Goal: Contribute content

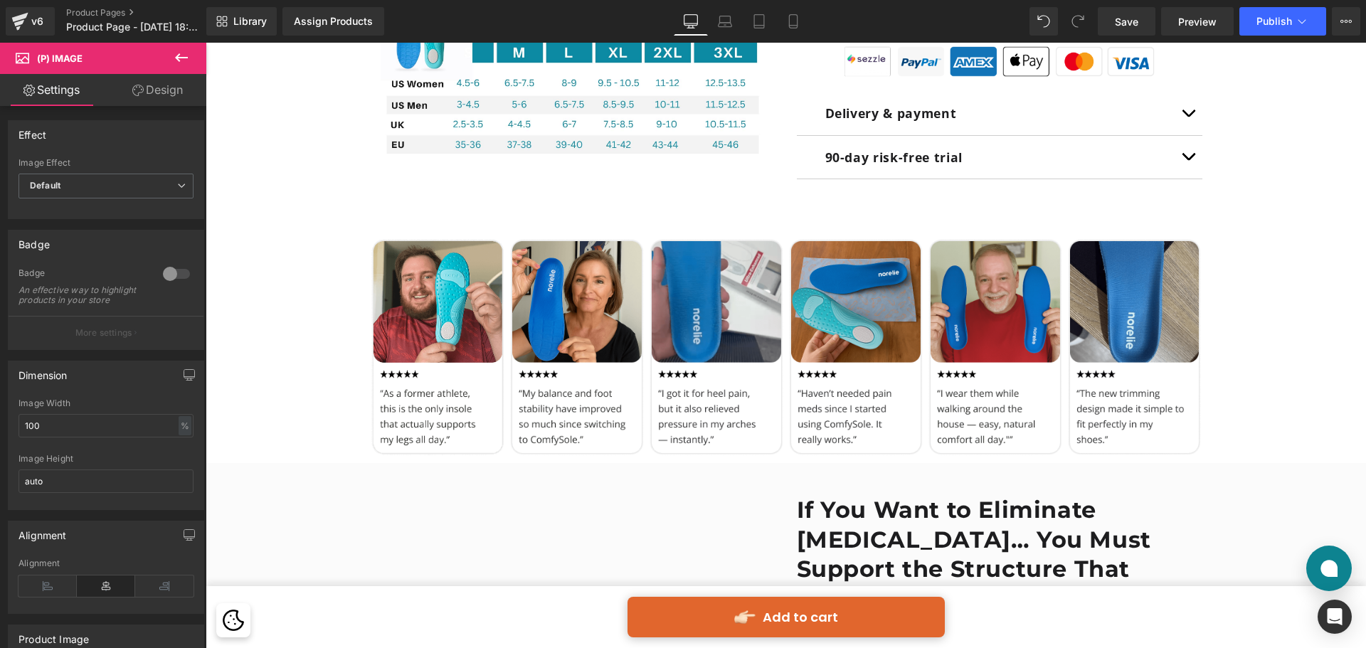
scroll to position [996, 0]
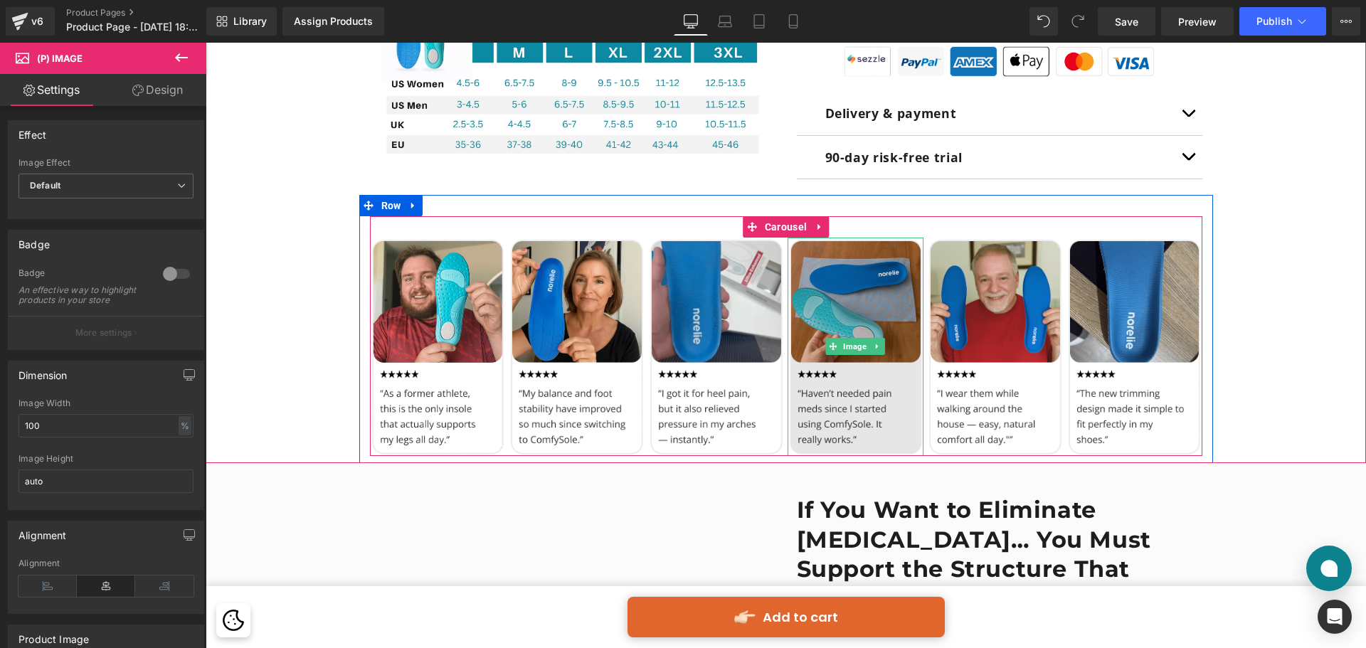
click at [841, 309] on img at bounding box center [856, 347] width 136 height 218
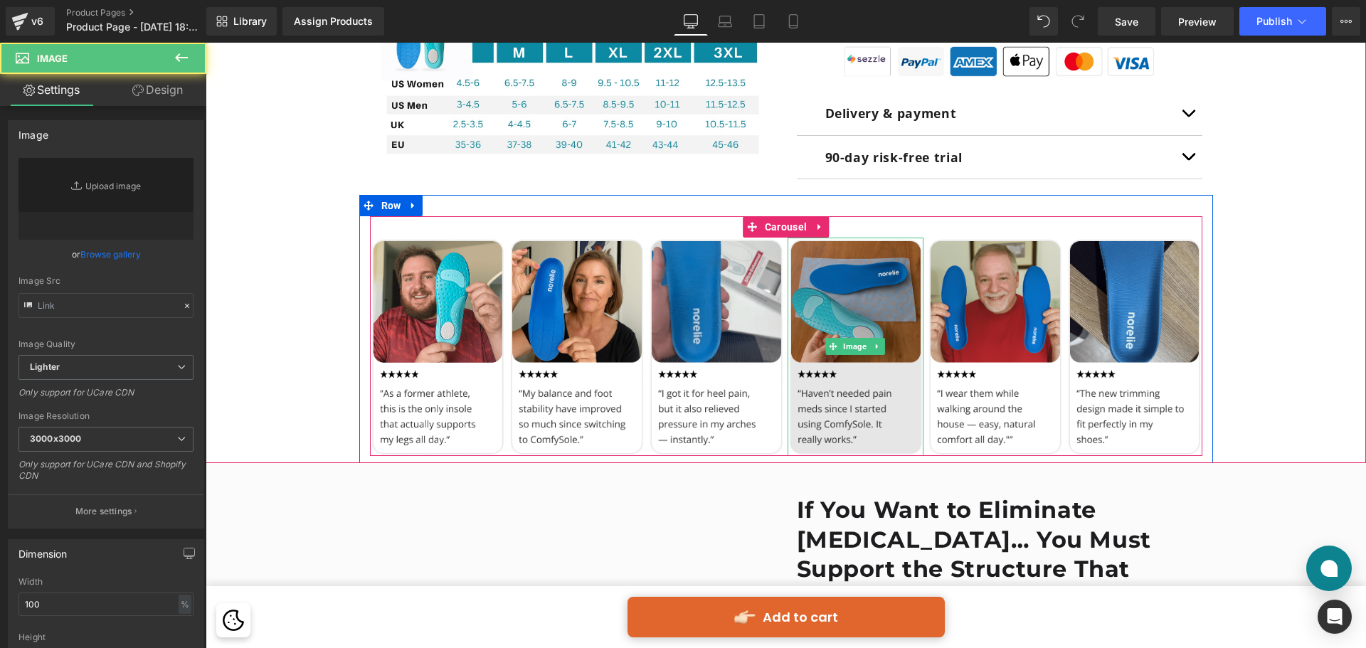
type input "[URL][DOMAIN_NAME]"
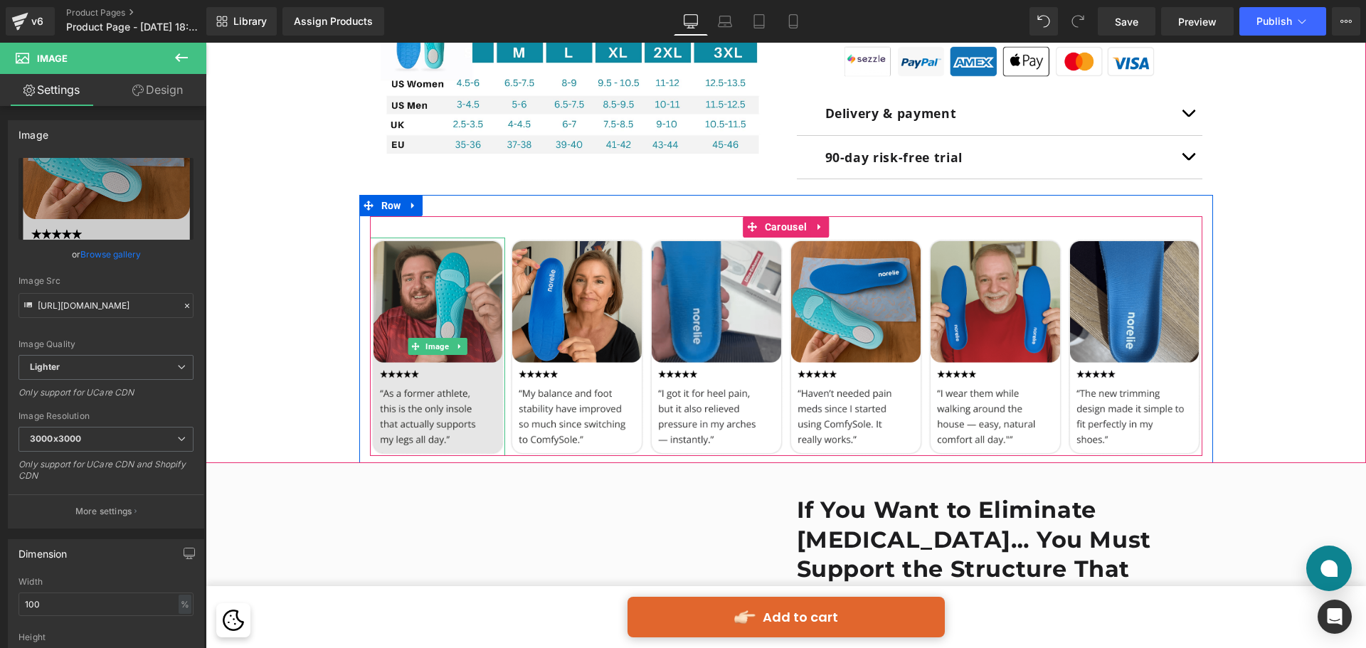
click at [438, 312] on img at bounding box center [438, 347] width 136 height 218
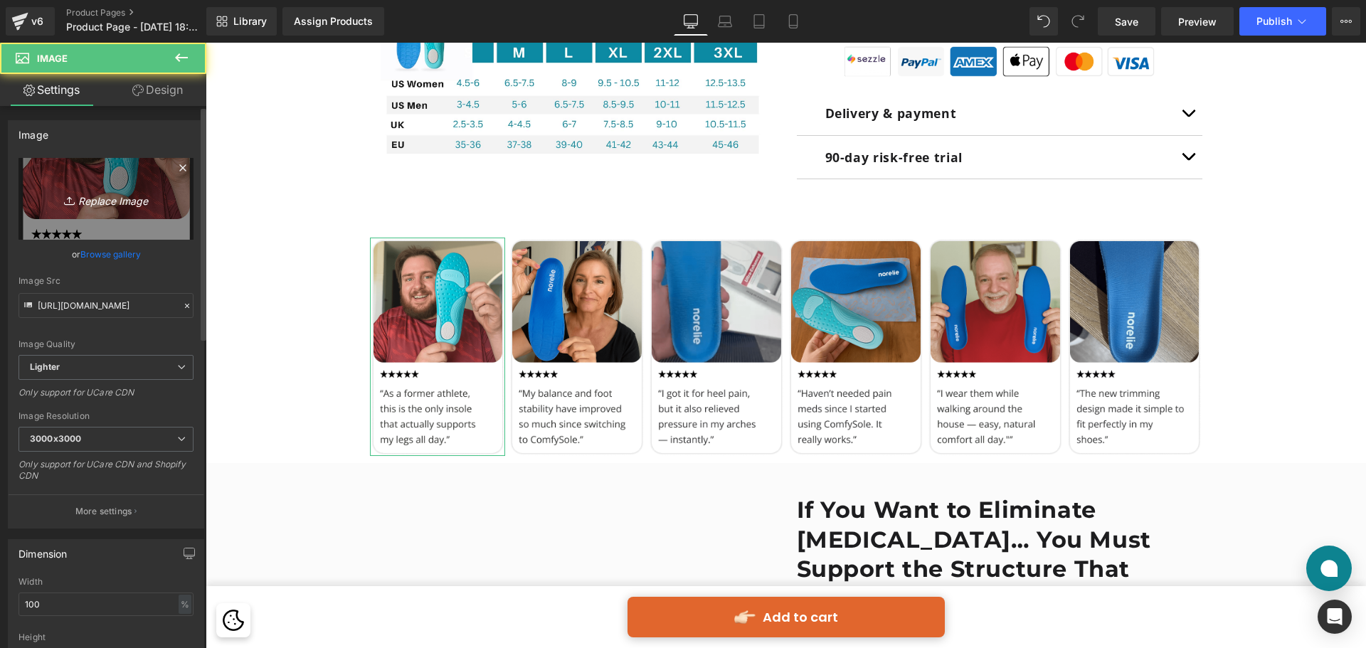
click at [129, 188] on link "Replace Image" at bounding box center [105, 199] width 175 height 82
type input "C:\fakepath\Group 513629.png"
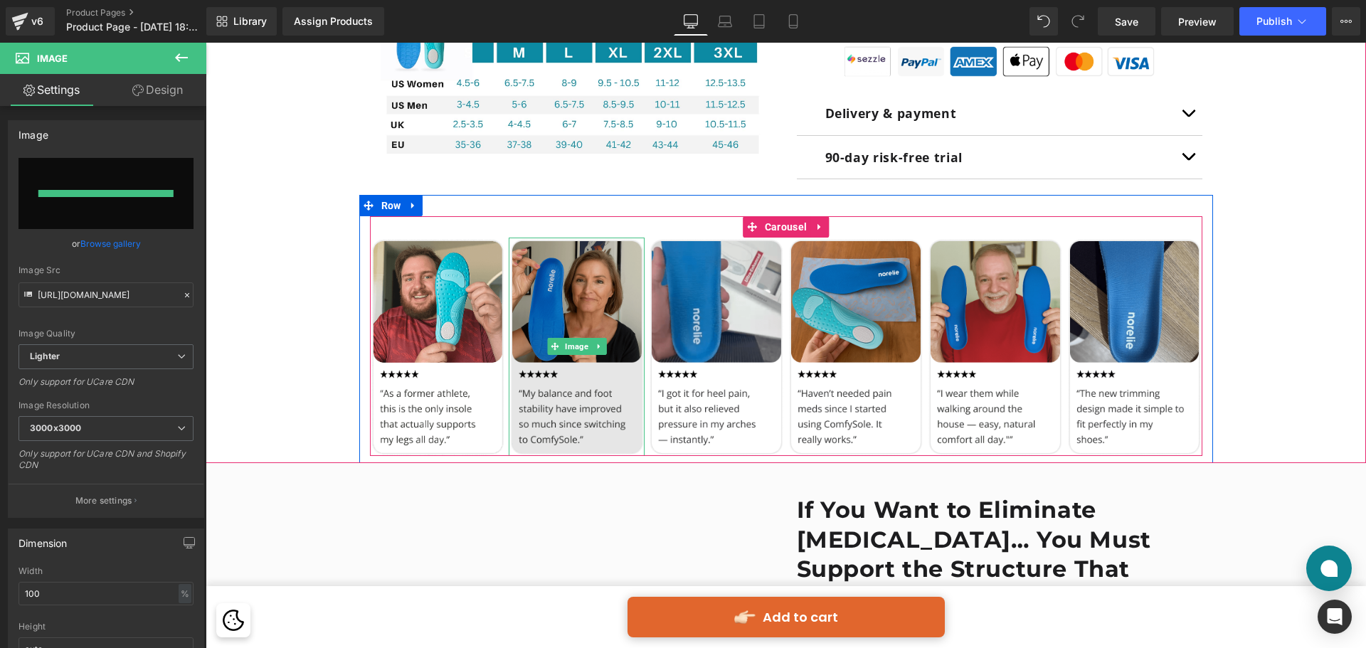
type input "[URL][DOMAIN_NAME]"
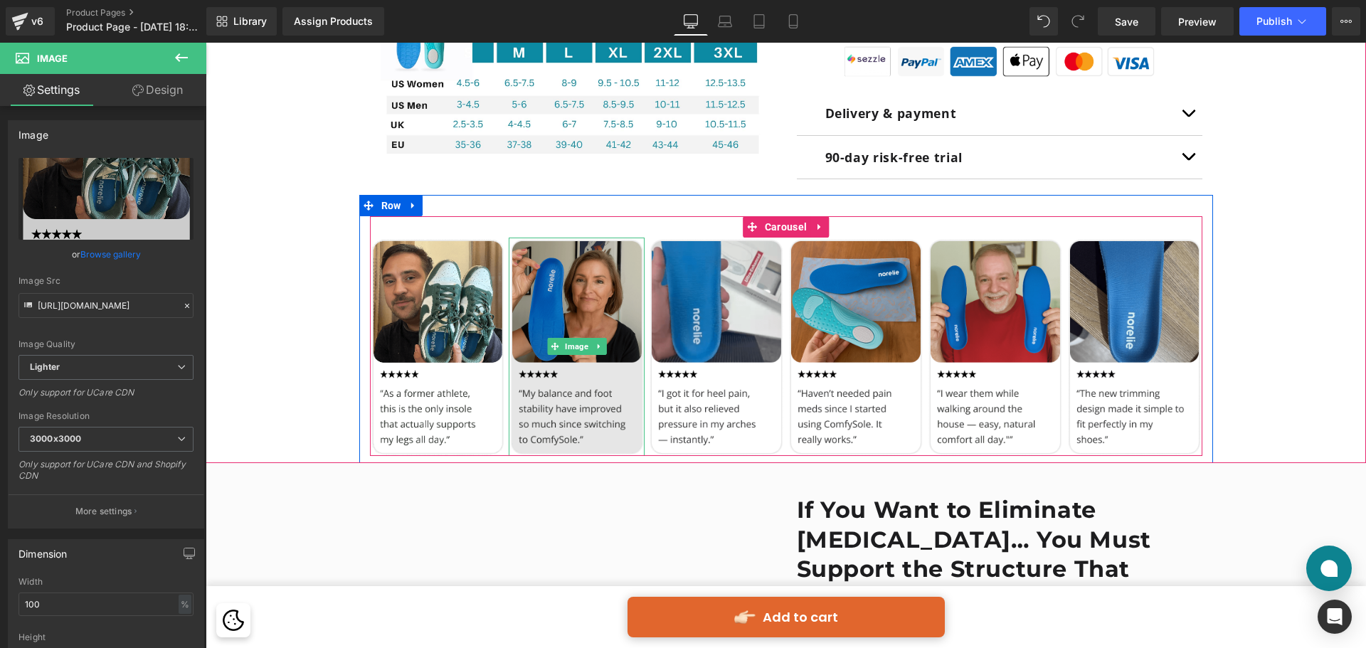
click at [597, 290] on img at bounding box center [577, 347] width 136 height 218
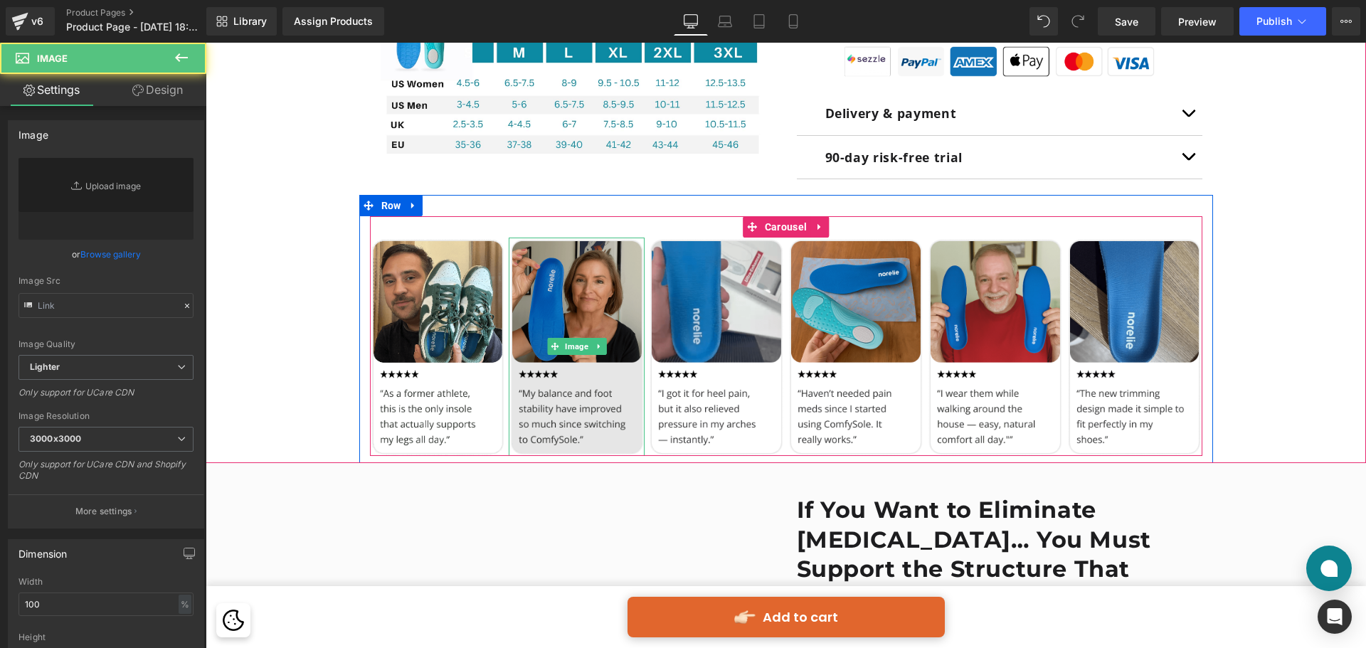
type input "[URL][DOMAIN_NAME]"
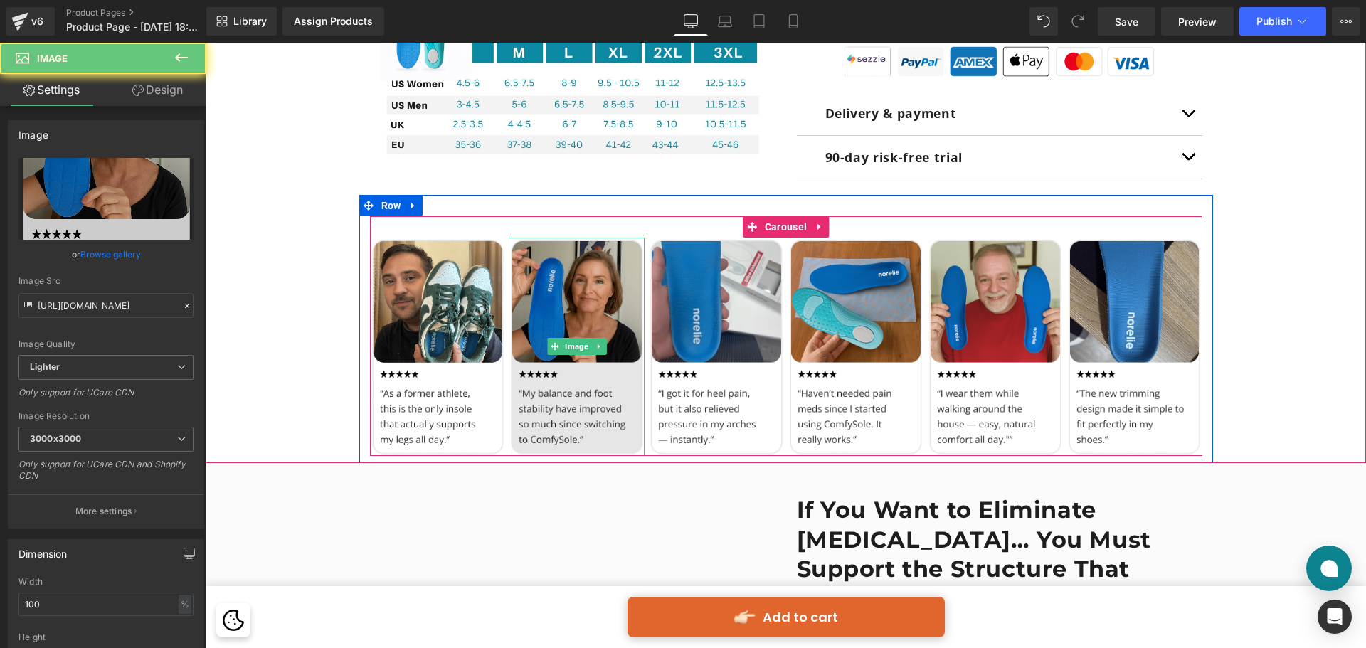
click at [597, 290] on img at bounding box center [577, 347] width 136 height 218
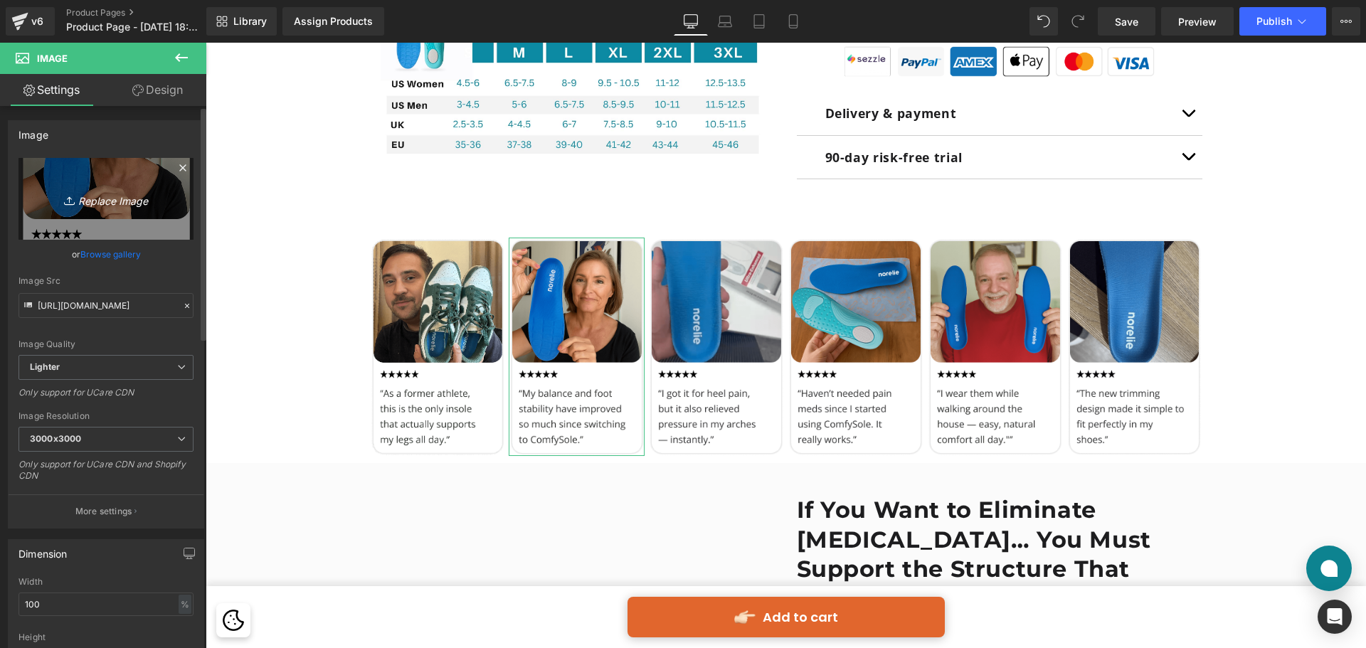
click at [129, 185] on link "Replace Image" at bounding box center [105, 199] width 175 height 82
type input "C:\fakepath\Group 513630.png"
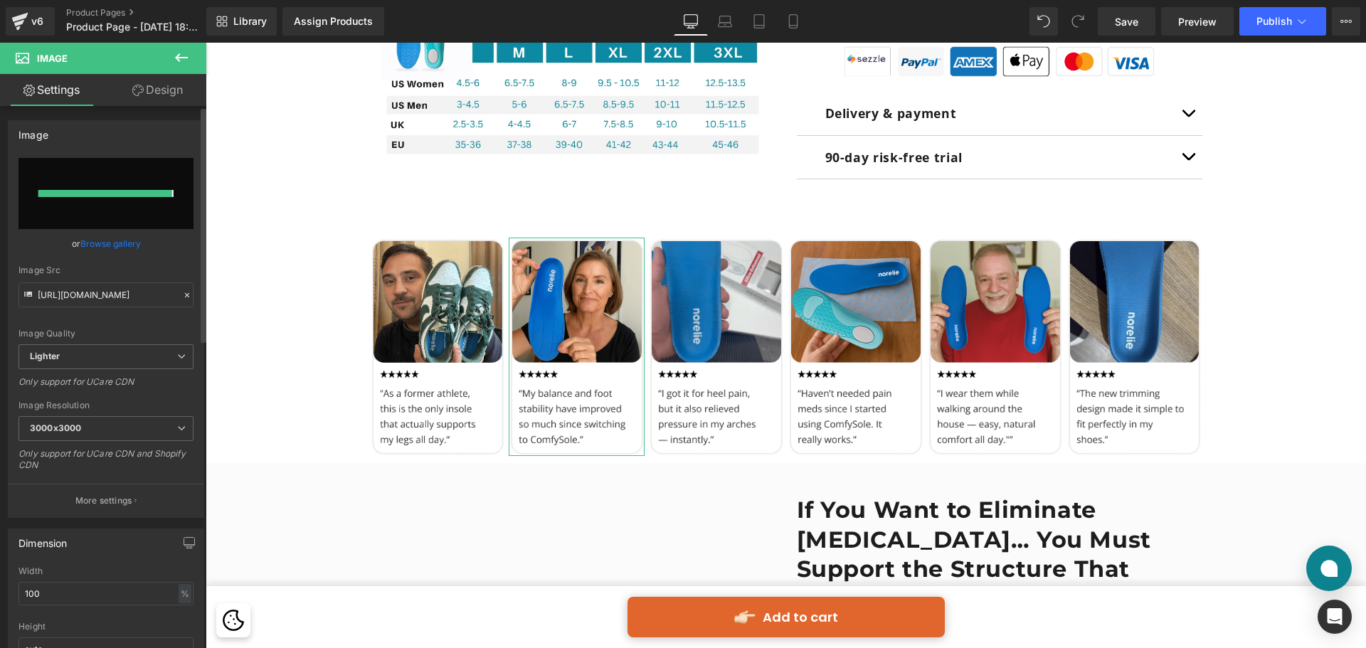
type input "[URL][DOMAIN_NAME]"
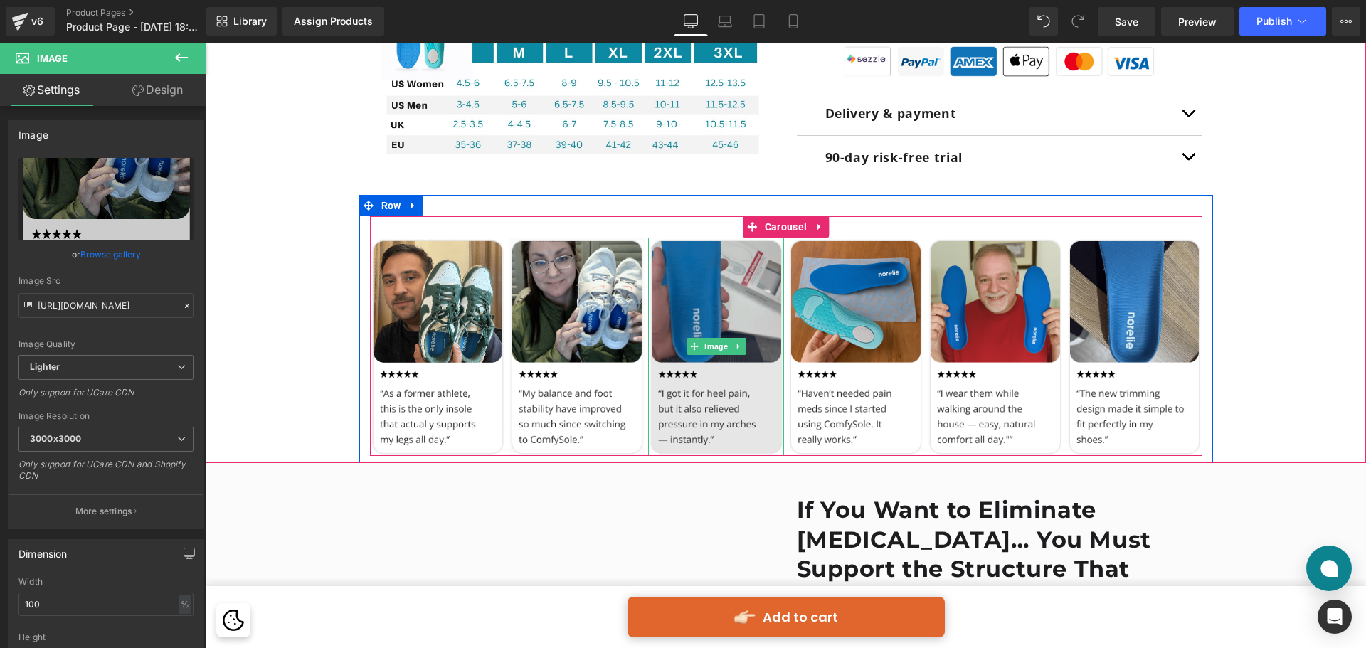
click at [699, 308] on img at bounding box center [716, 347] width 136 height 218
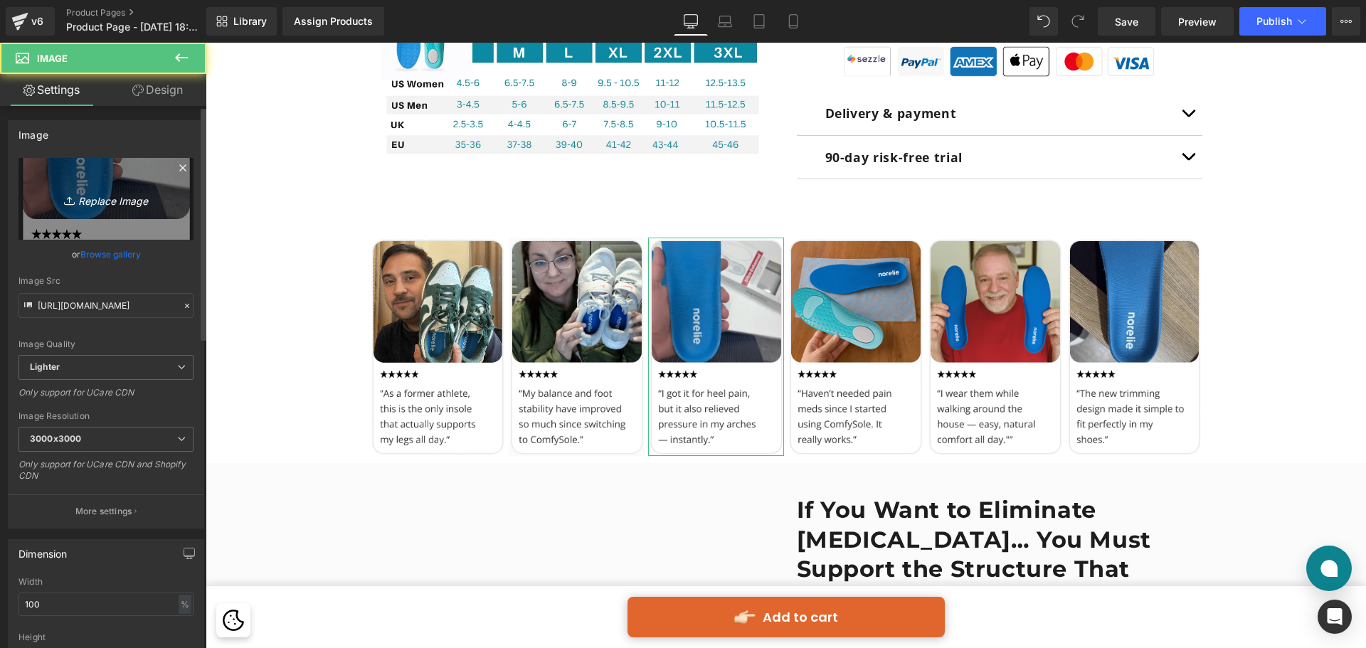
click at [148, 196] on icon "Replace Image" at bounding box center [106, 199] width 114 height 18
type input "C:\fakepath\Group 513631.png"
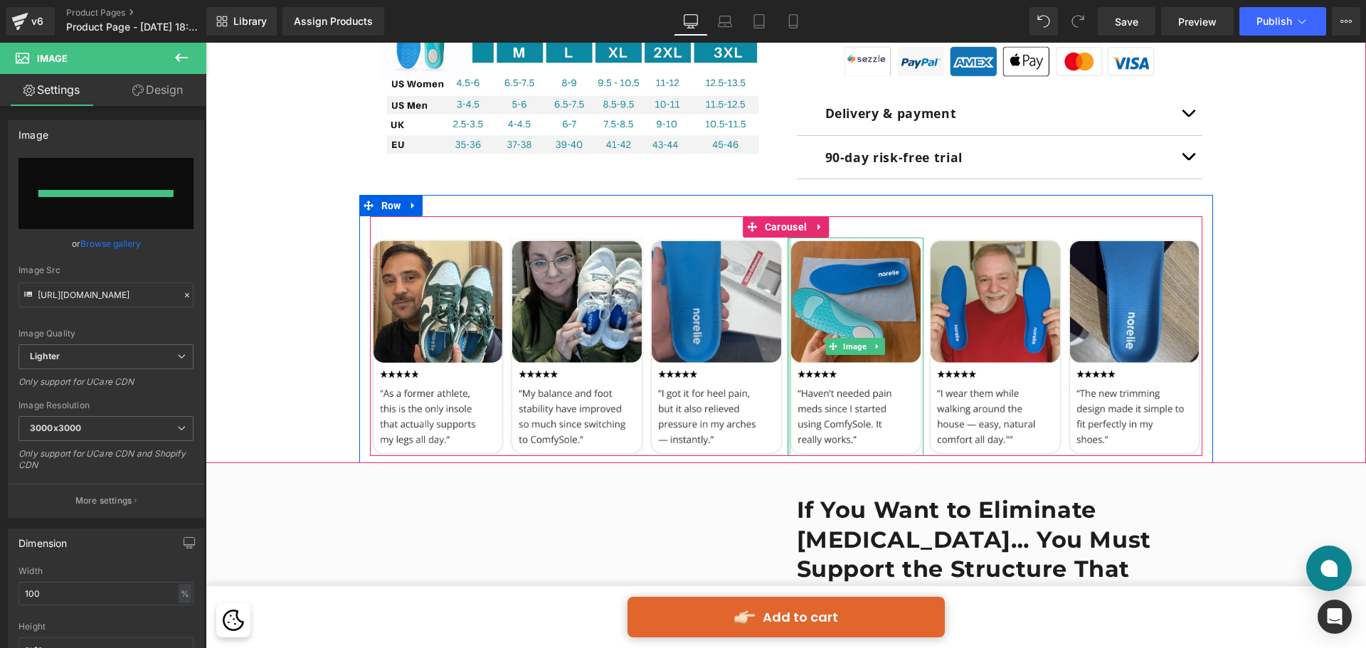
type input "[URL][DOMAIN_NAME]"
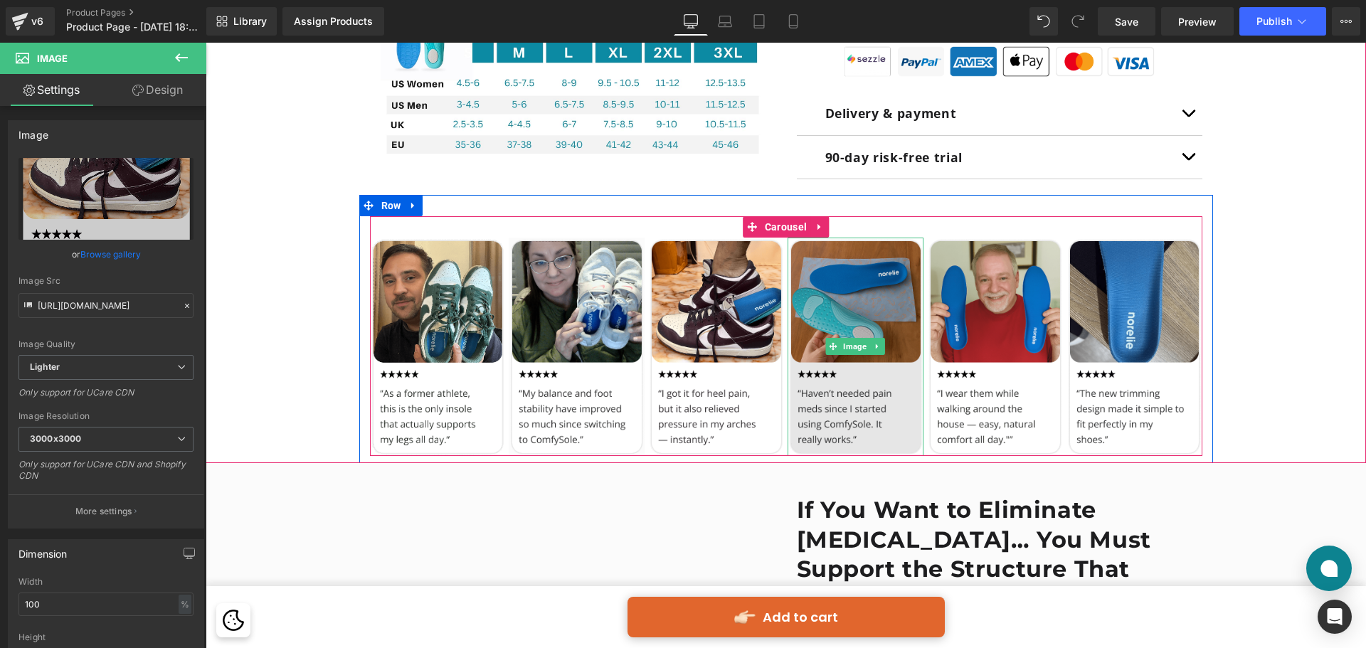
click at [833, 317] on img at bounding box center [856, 347] width 136 height 218
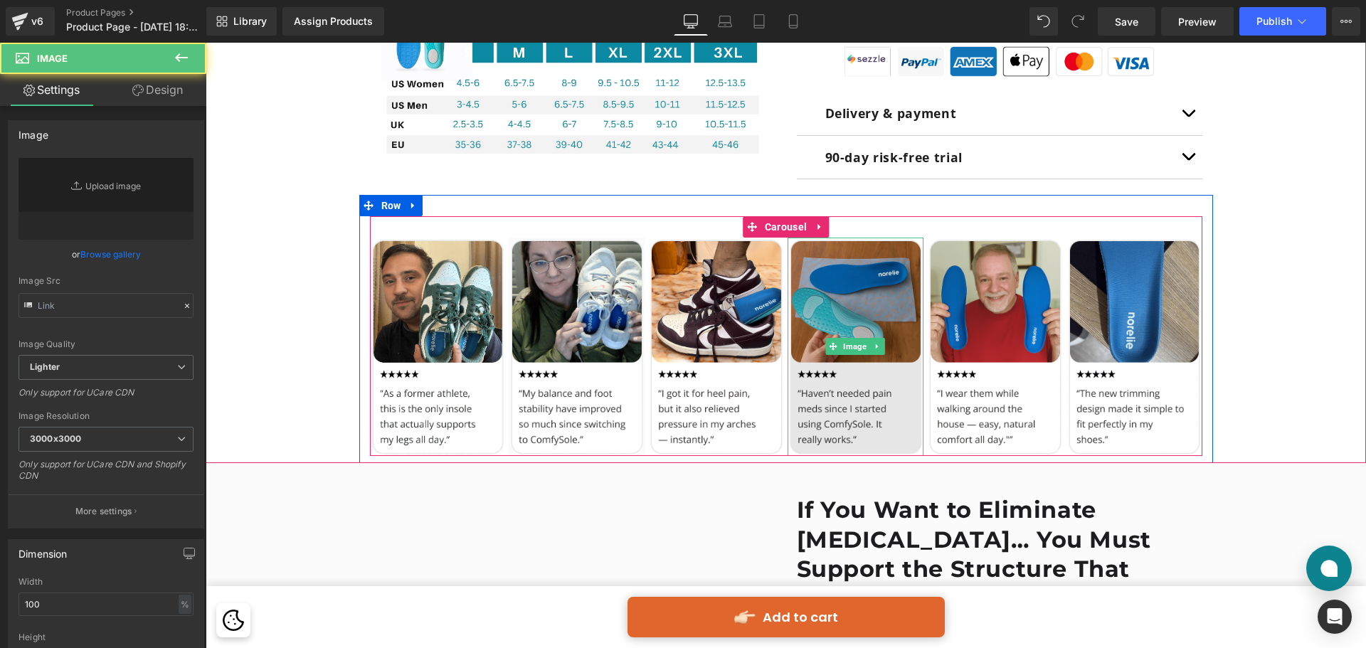
type input "[URL][DOMAIN_NAME]"
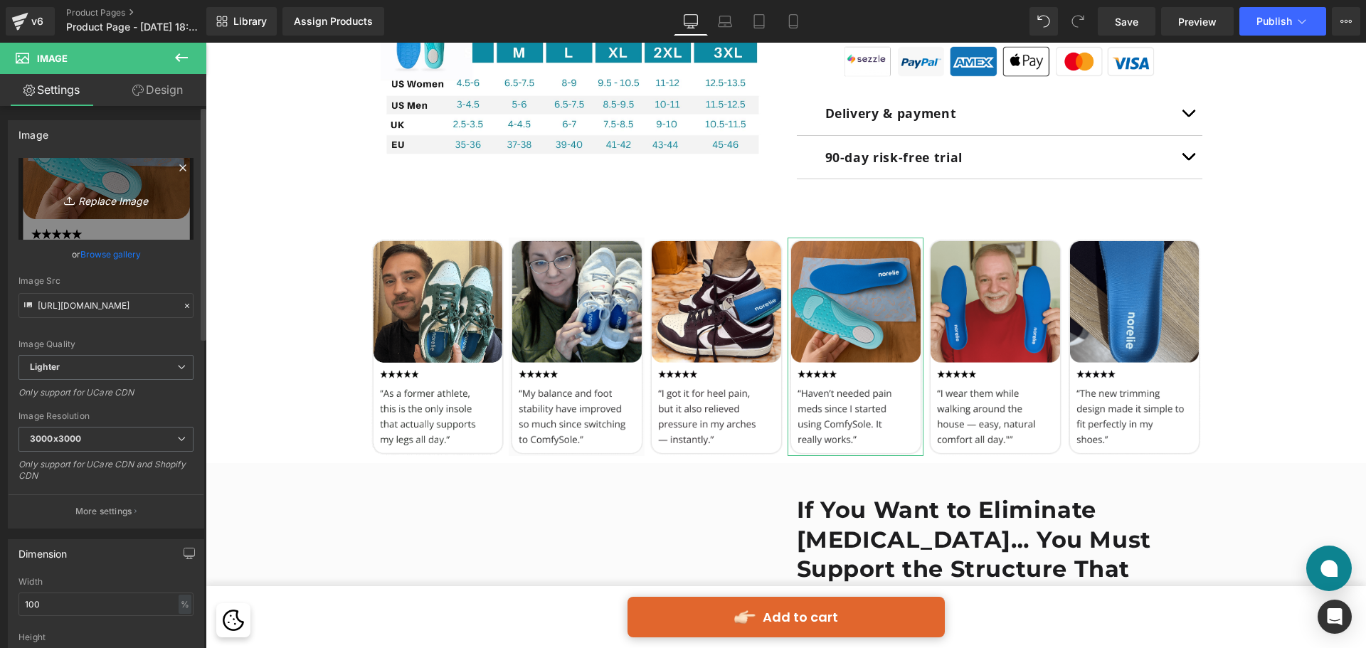
click at [130, 198] on icon "Replace Image" at bounding box center [106, 199] width 114 height 18
type input "C:\fakepath\Group 513632.png"
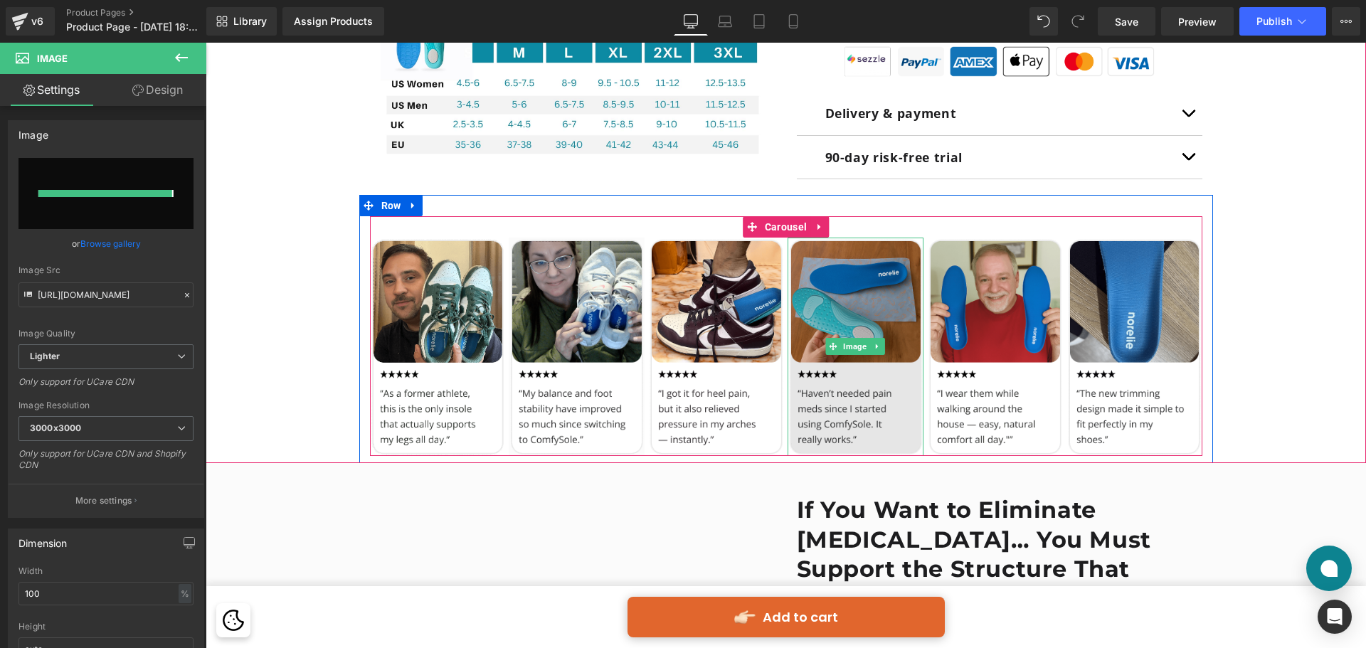
type input "[URL][DOMAIN_NAME]"
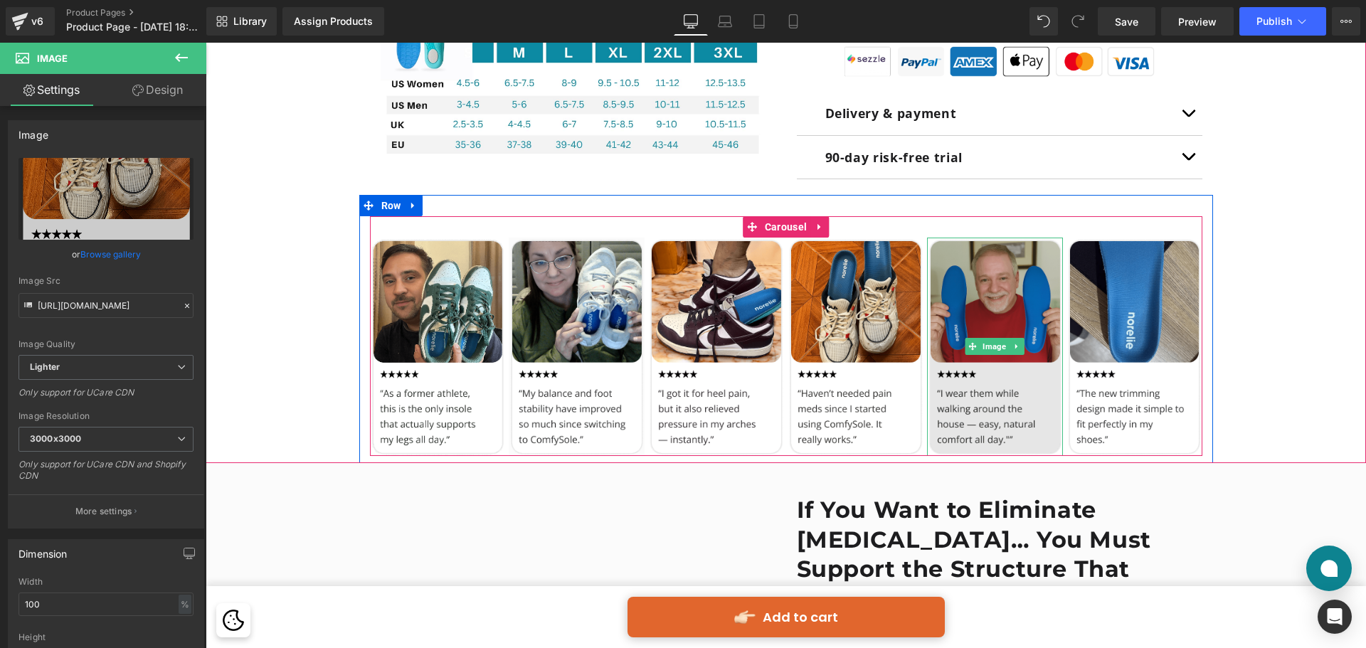
click at [962, 299] on img at bounding box center [995, 347] width 136 height 218
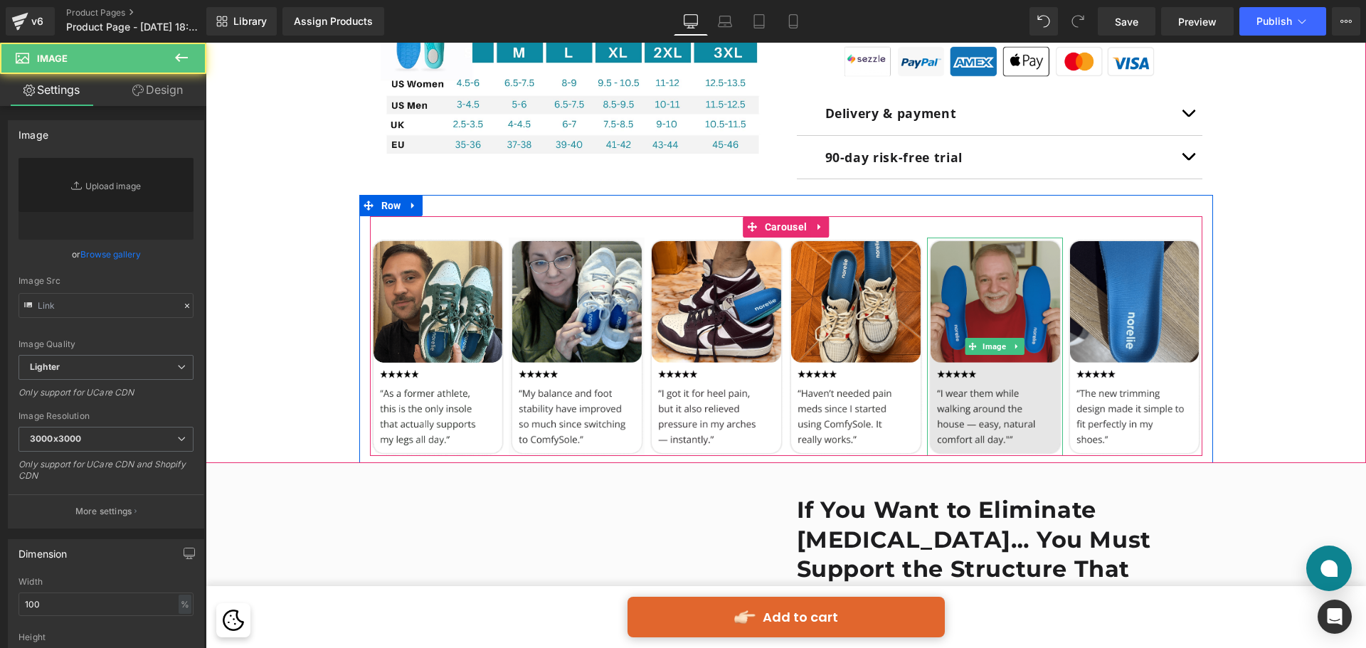
type input "[URL][DOMAIN_NAME]"
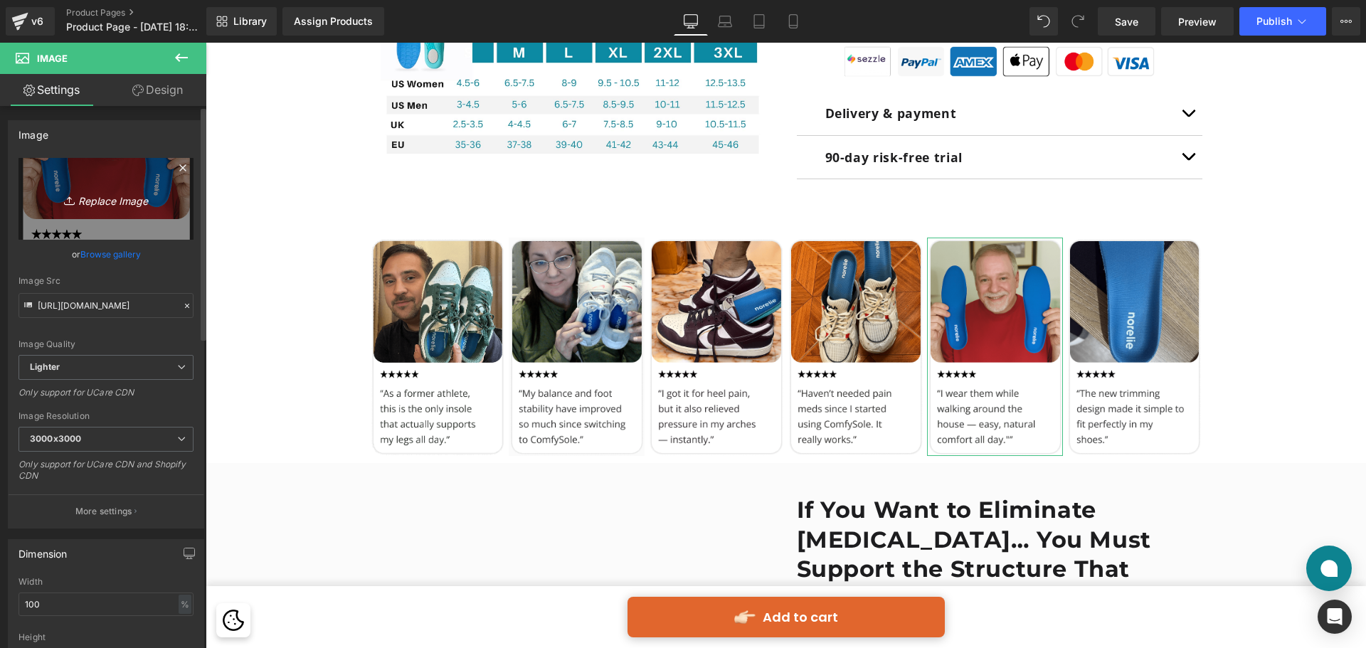
click at [121, 191] on icon "Replace Image" at bounding box center [106, 199] width 114 height 18
type input "C:\fakepath\Group 513633.png"
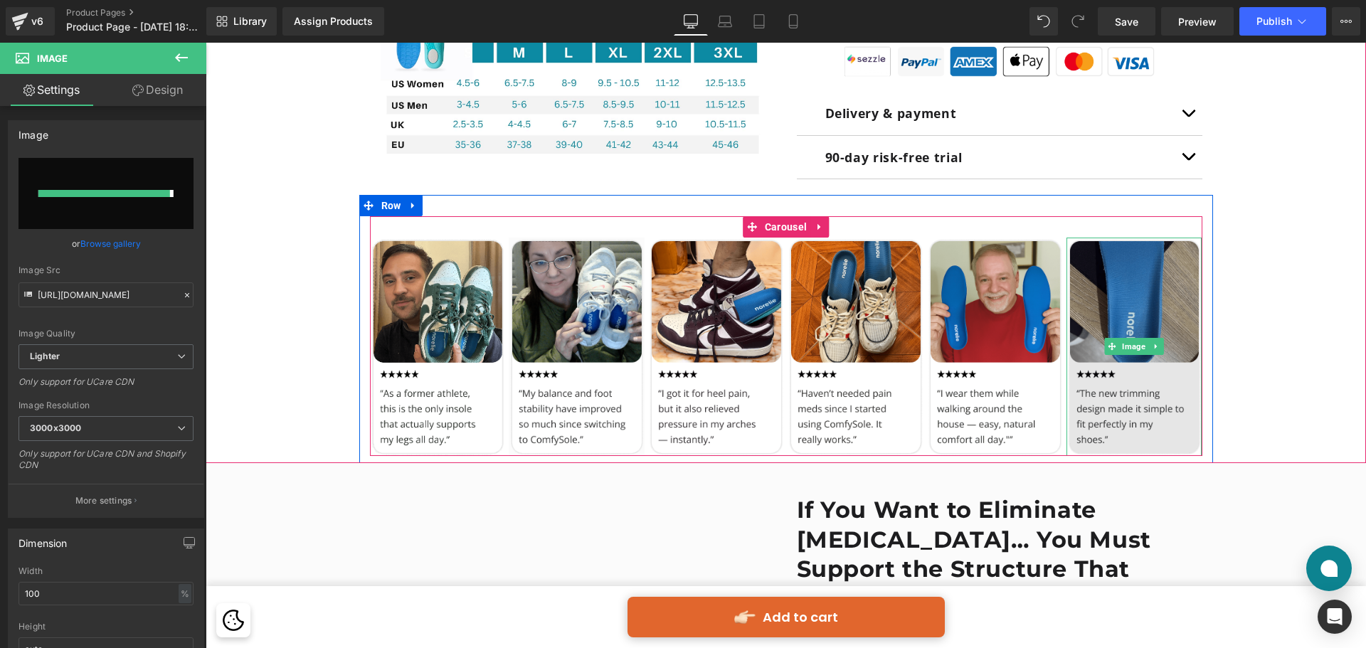
type input "[URL][DOMAIN_NAME]"
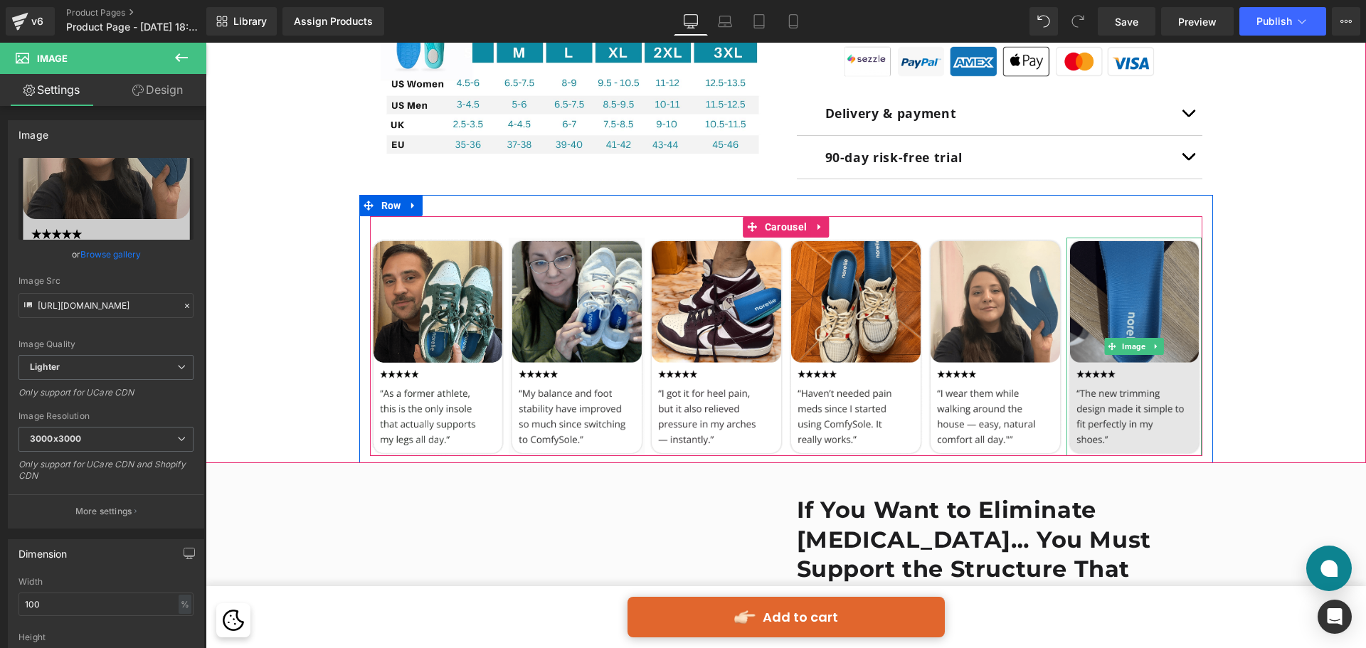
click at [1114, 299] on img at bounding box center [1134, 347] width 136 height 218
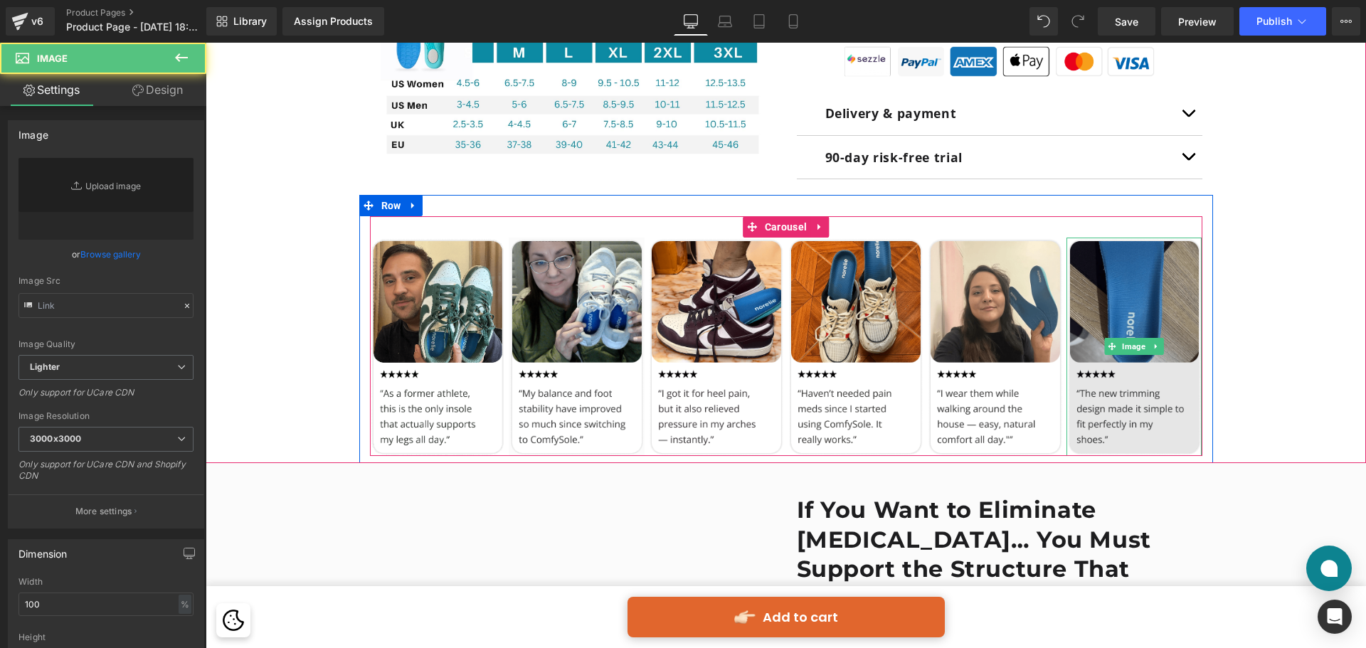
type input "[URL][DOMAIN_NAME]"
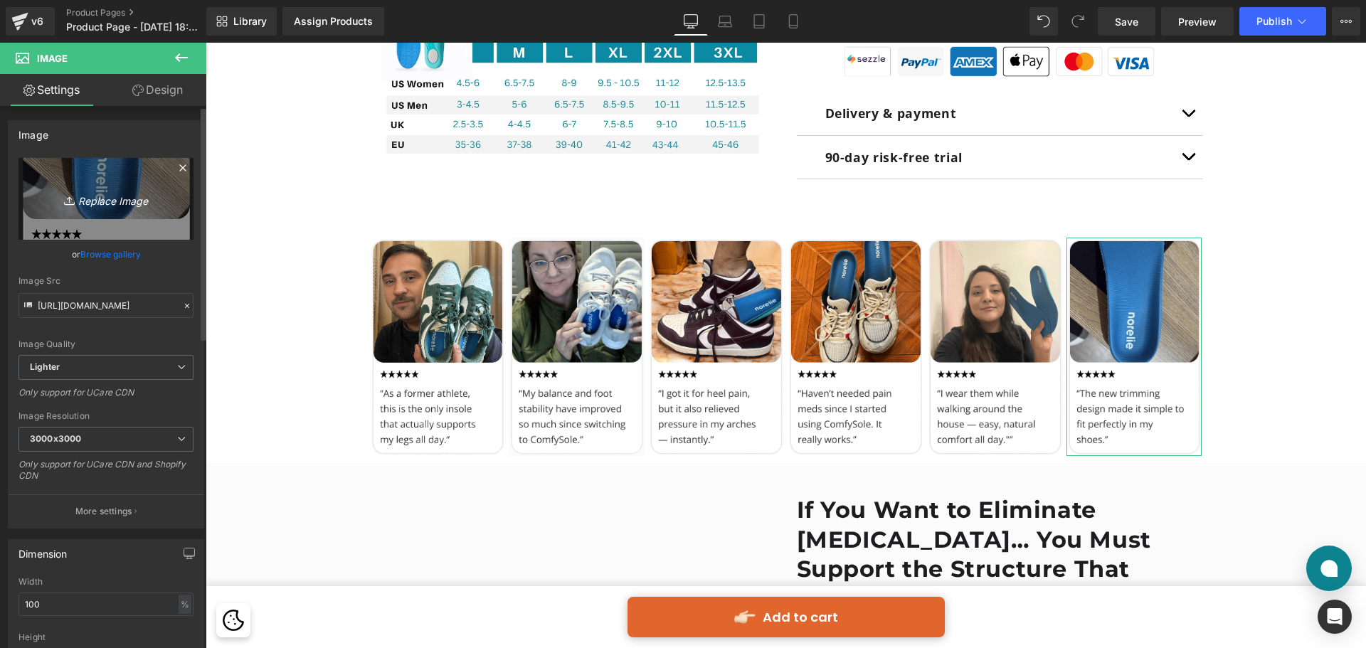
click at [125, 195] on icon "Replace Image" at bounding box center [106, 199] width 114 height 18
type input "C:\fakepath\Group 513634.png"
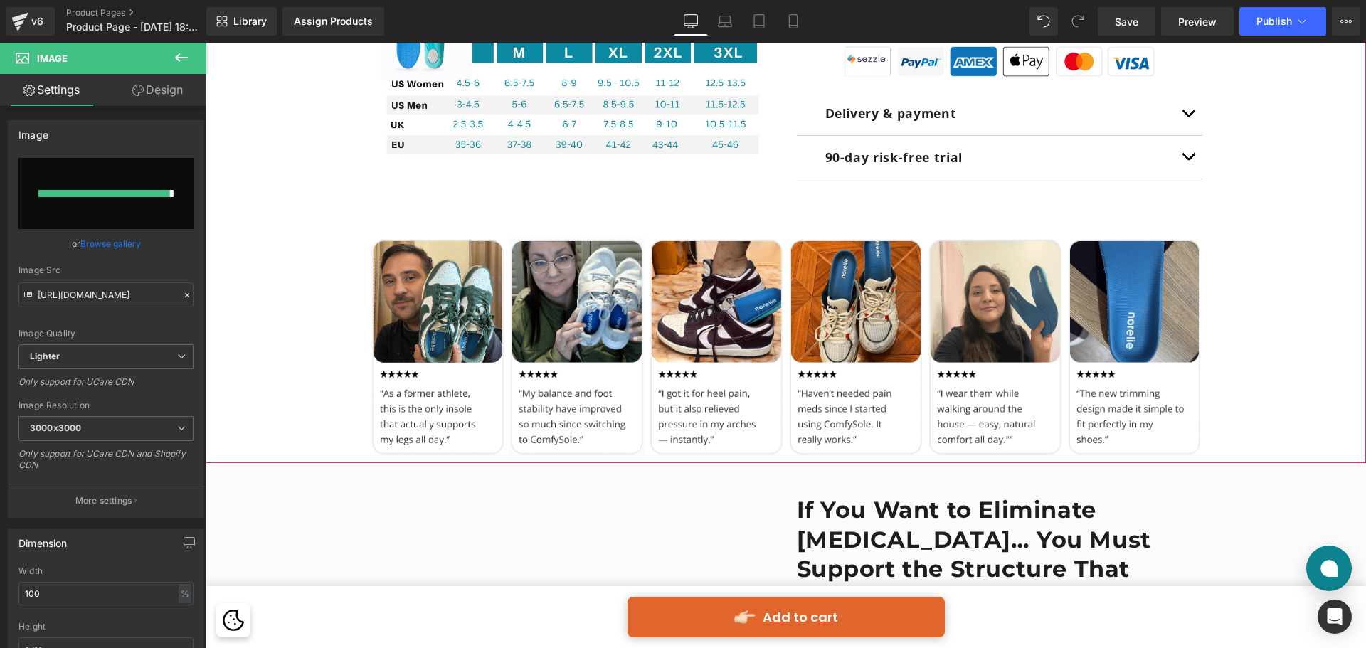
type input "[URL][DOMAIN_NAME]"
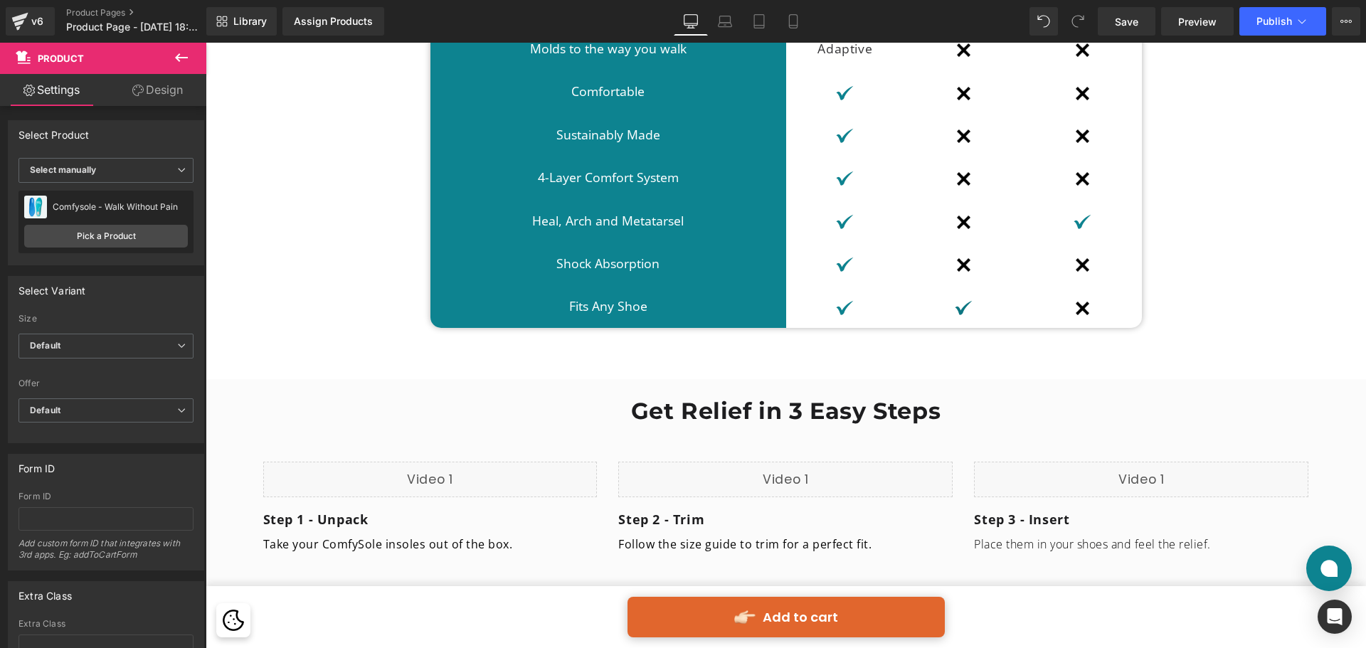
scroll to position [4884, 0]
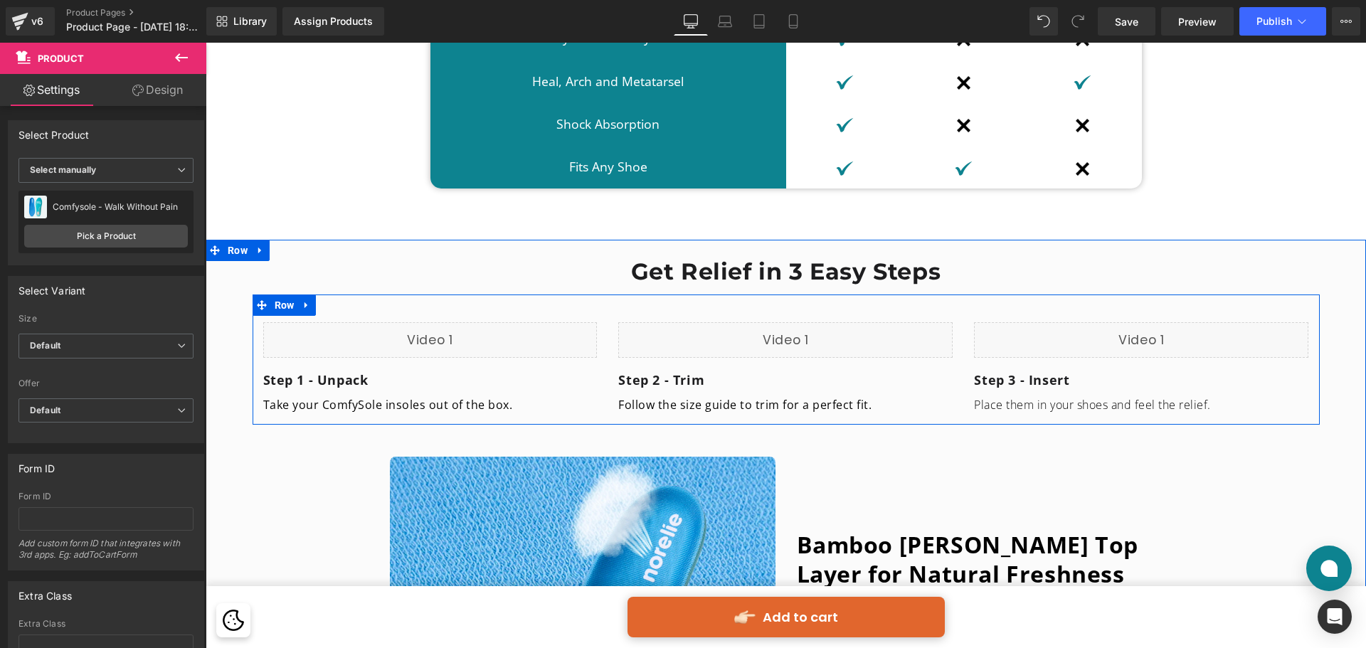
click at [983, 396] on p "Place them in your shoes and feel the relief." at bounding box center [1141, 405] width 334 height 18
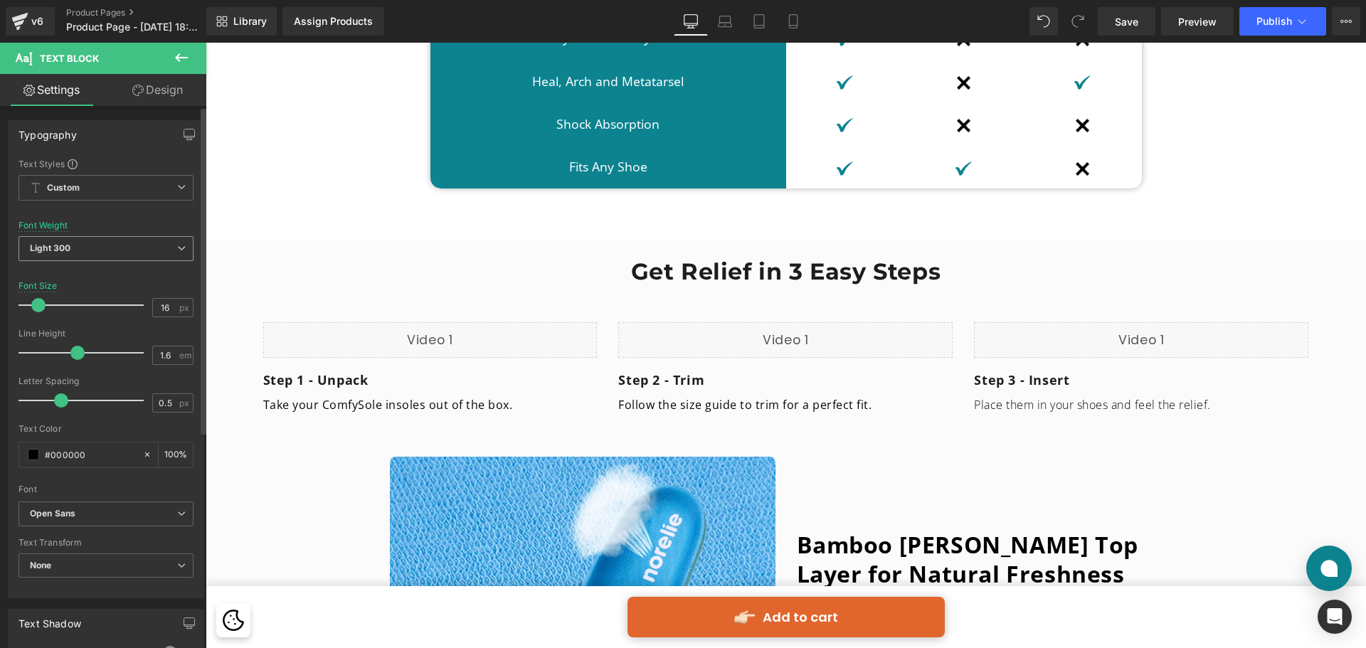
click at [181, 248] on span "Light 300" at bounding box center [105, 248] width 175 height 25
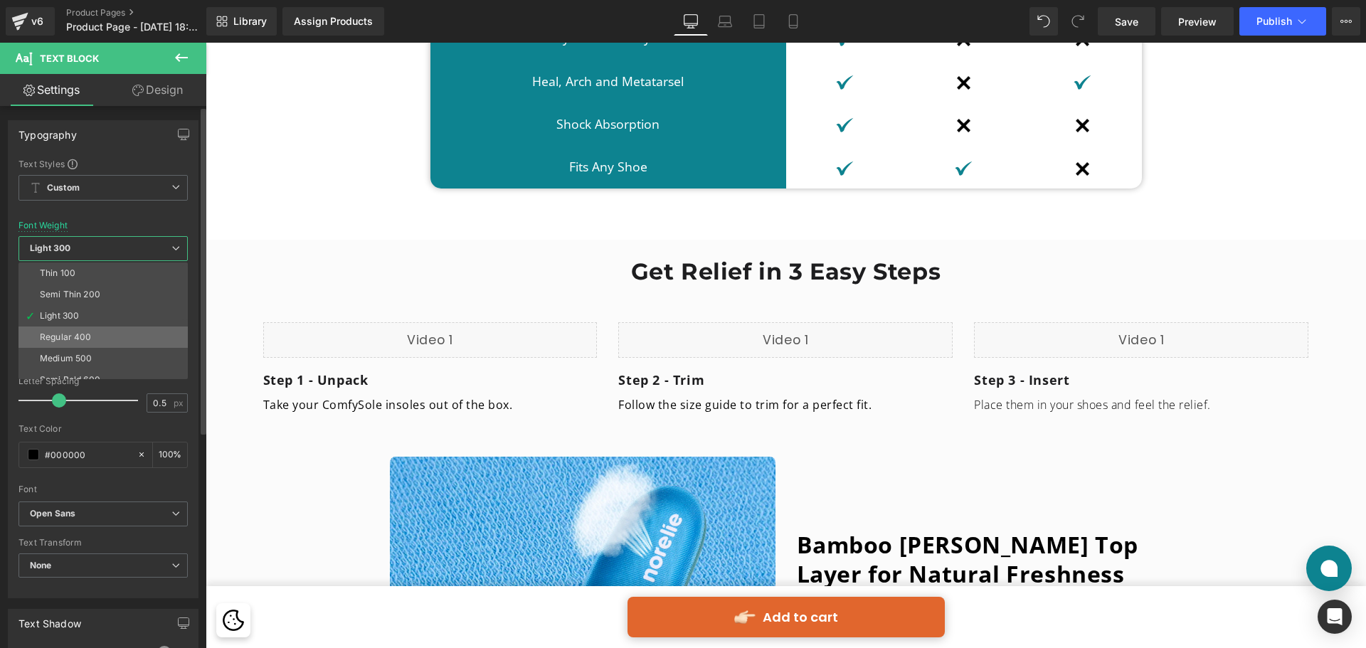
click at [116, 332] on li "Regular 400" at bounding box center [106, 337] width 176 height 21
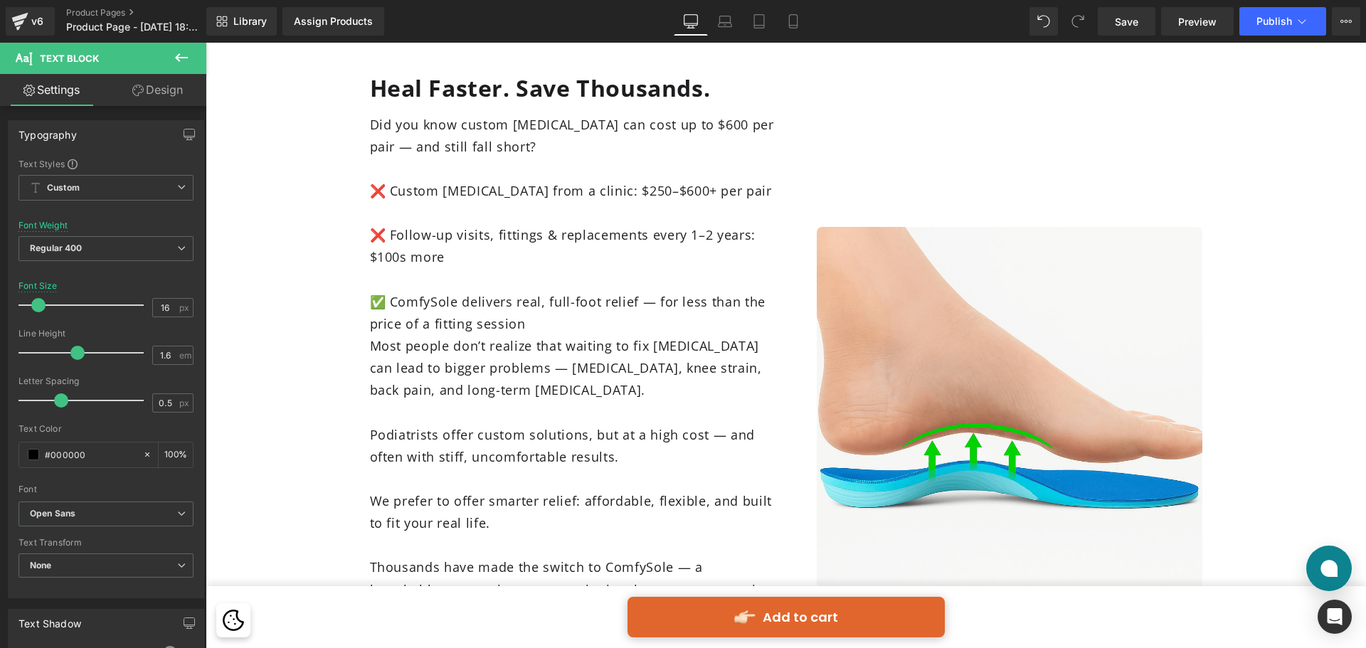
scroll to position [5880, 0]
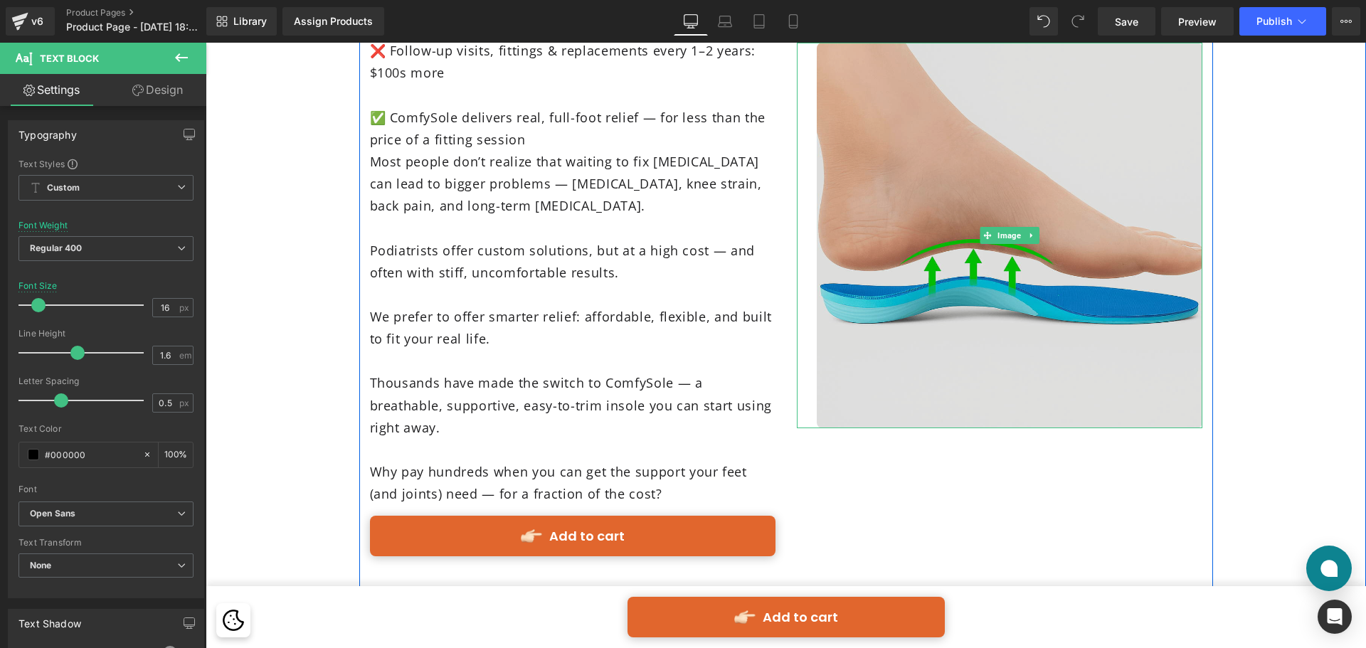
click at [1041, 258] on img at bounding box center [1010, 236] width 386 height 386
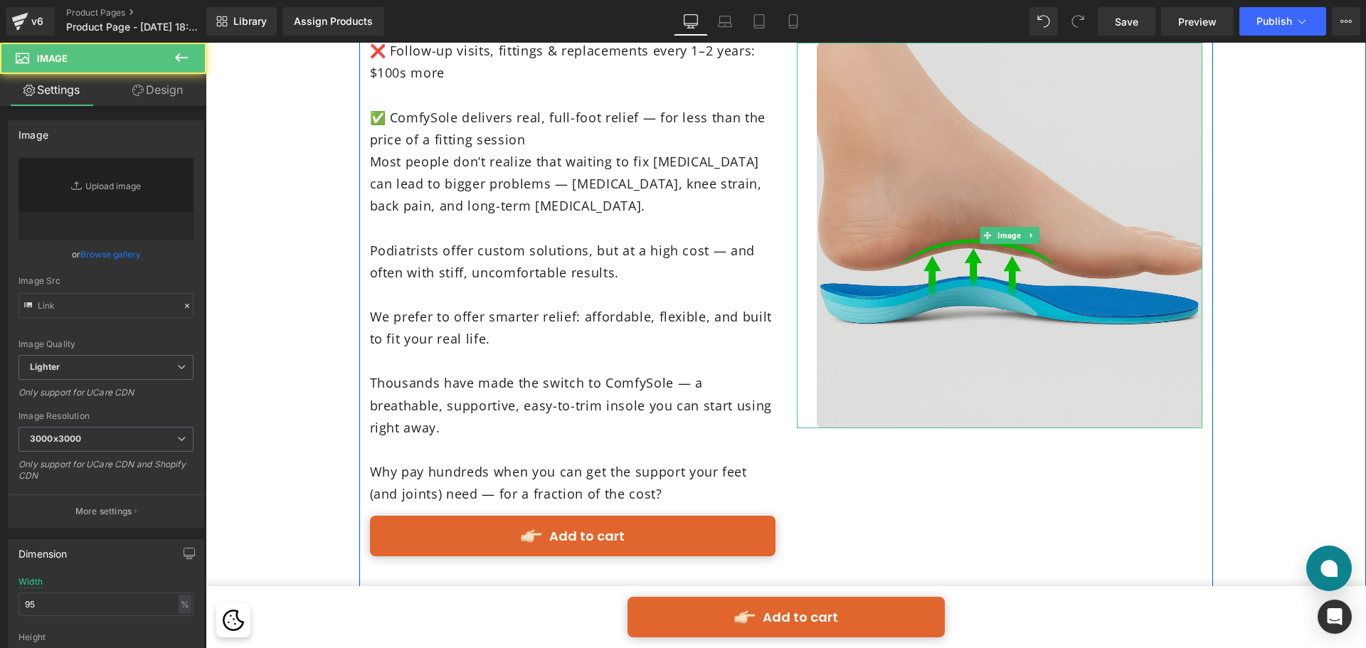
type input "[URL][DOMAIN_NAME]"
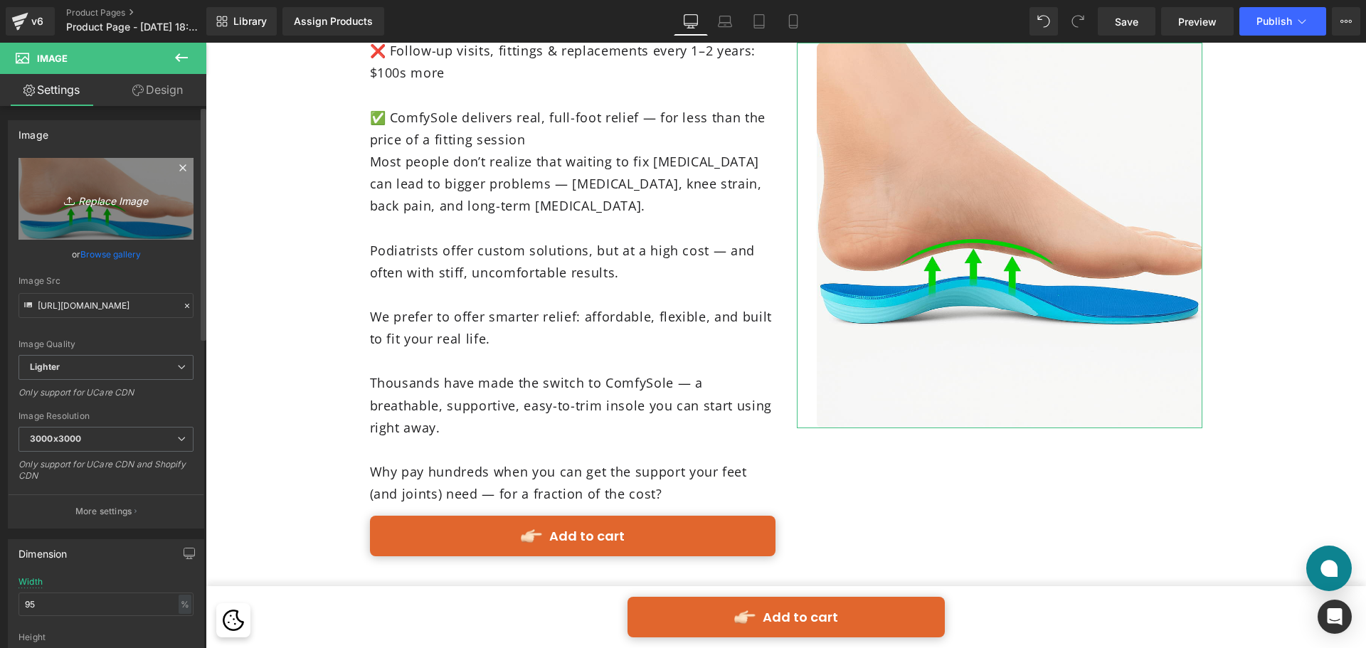
click at [124, 196] on icon "Replace Image" at bounding box center [106, 199] width 114 height 18
type input "C:\fakepath\_ComfySoles New Images English (10) (1).jpg"
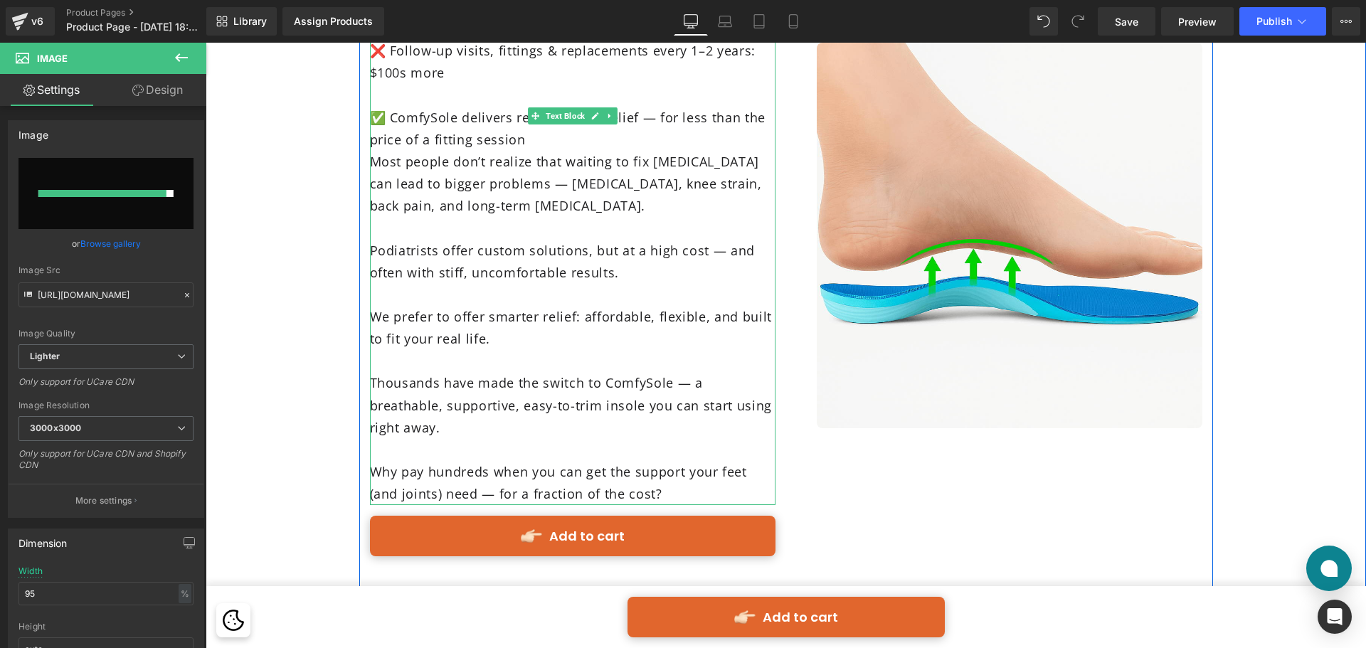
type input "[URL][DOMAIN_NAME]"
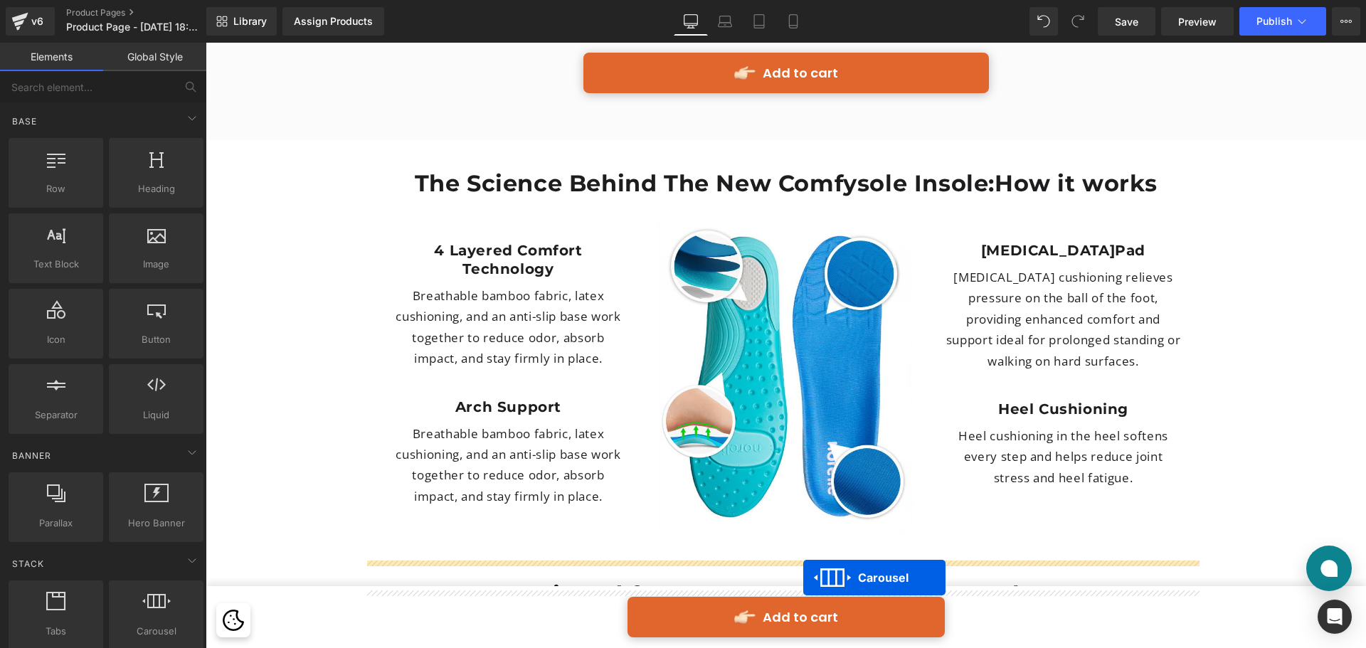
scroll to position [3799, 0]
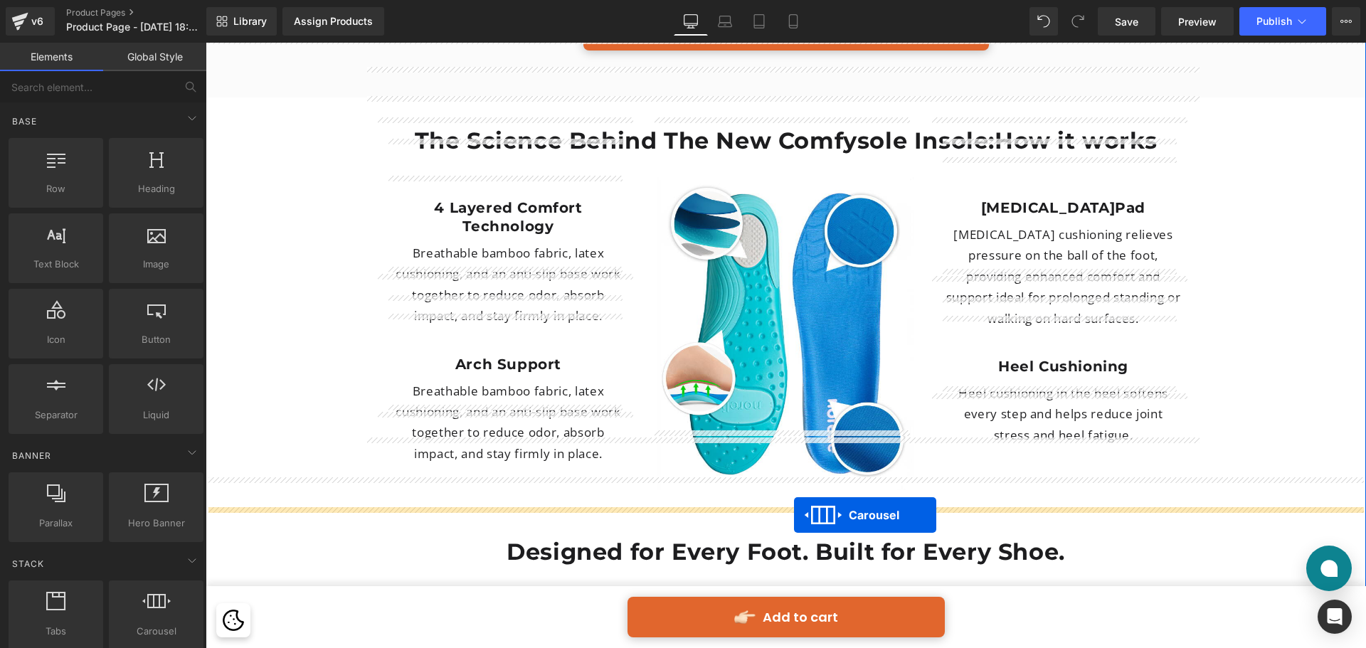
drag, startPoint x: 773, startPoint y: 101, endPoint x: 794, endPoint y: 515, distance: 414.6
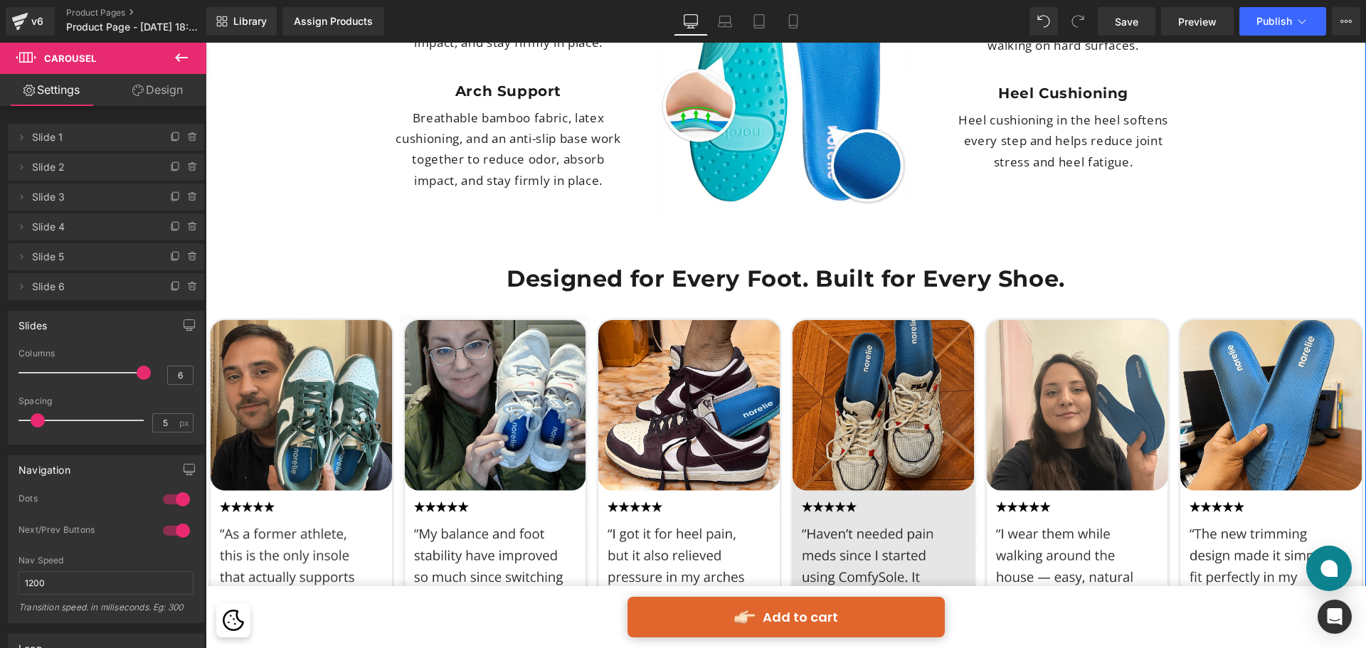
scroll to position [4048, 0]
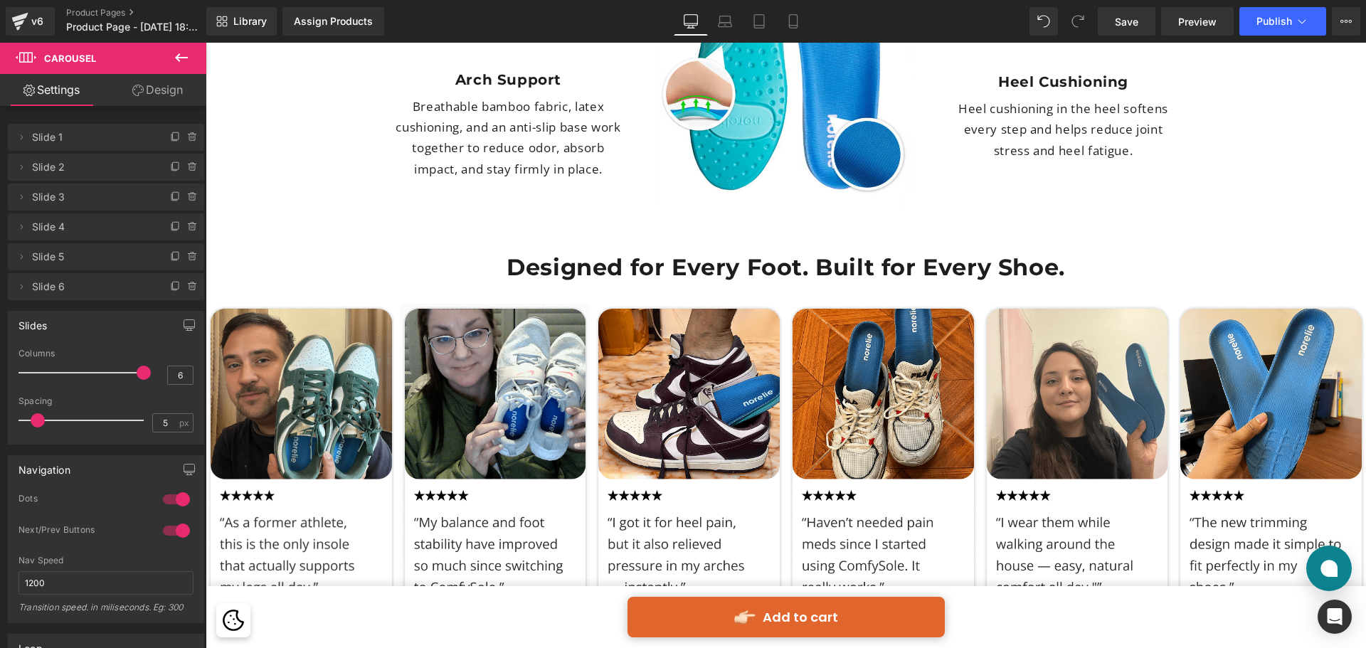
click at [179, 55] on icon at bounding box center [181, 57] width 17 height 17
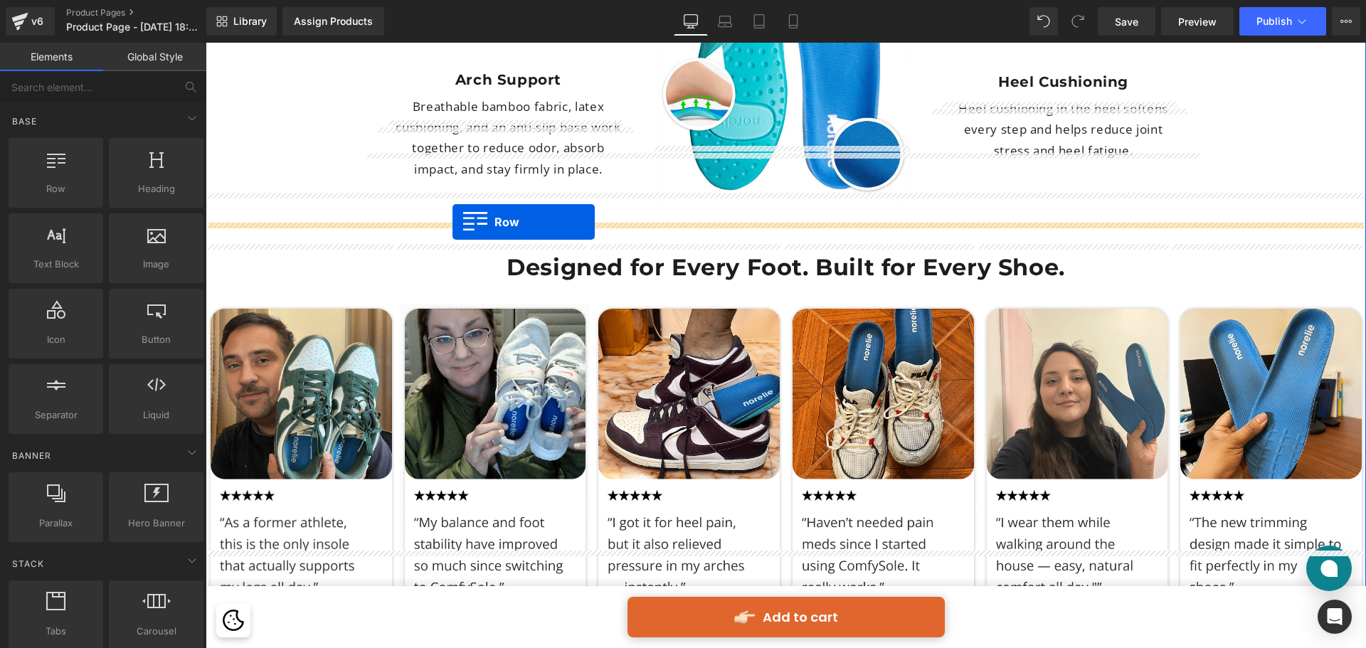
drag, startPoint x: 282, startPoint y: 229, endPoint x: 452, endPoint y: 222, distance: 170.9
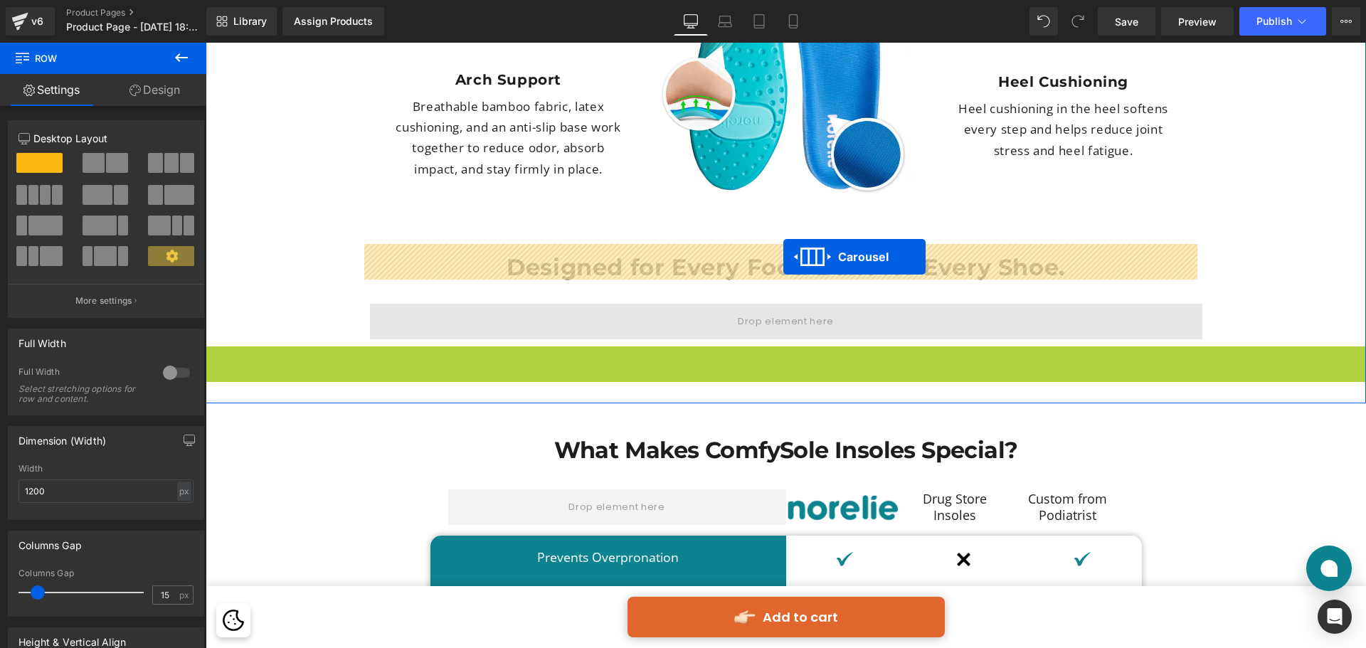
drag, startPoint x: 778, startPoint y: 278, endPoint x: 783, endPoint y: 257, distance: 21.9
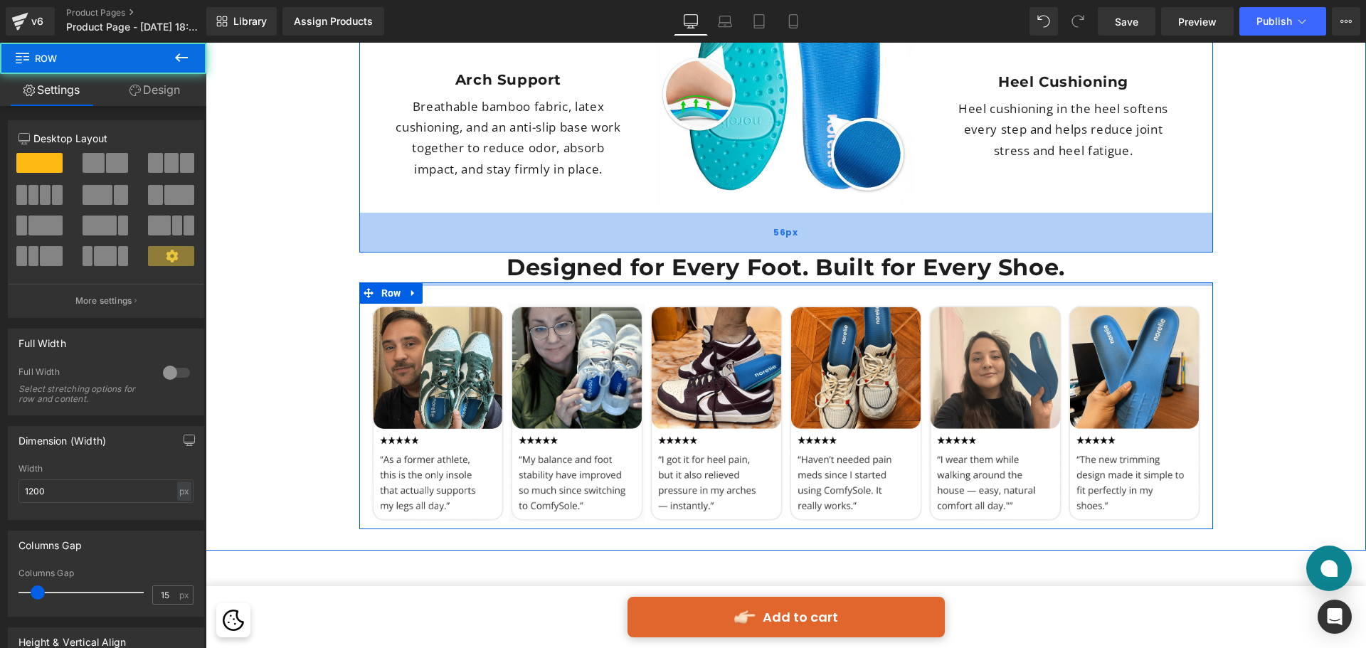
drag, startPoint x: 830, startPoint y: 225, endPoint x: 838, endPoint y: 162, distance: 63.1
